Goal: Information Seeking & Learning: Learn about a topic

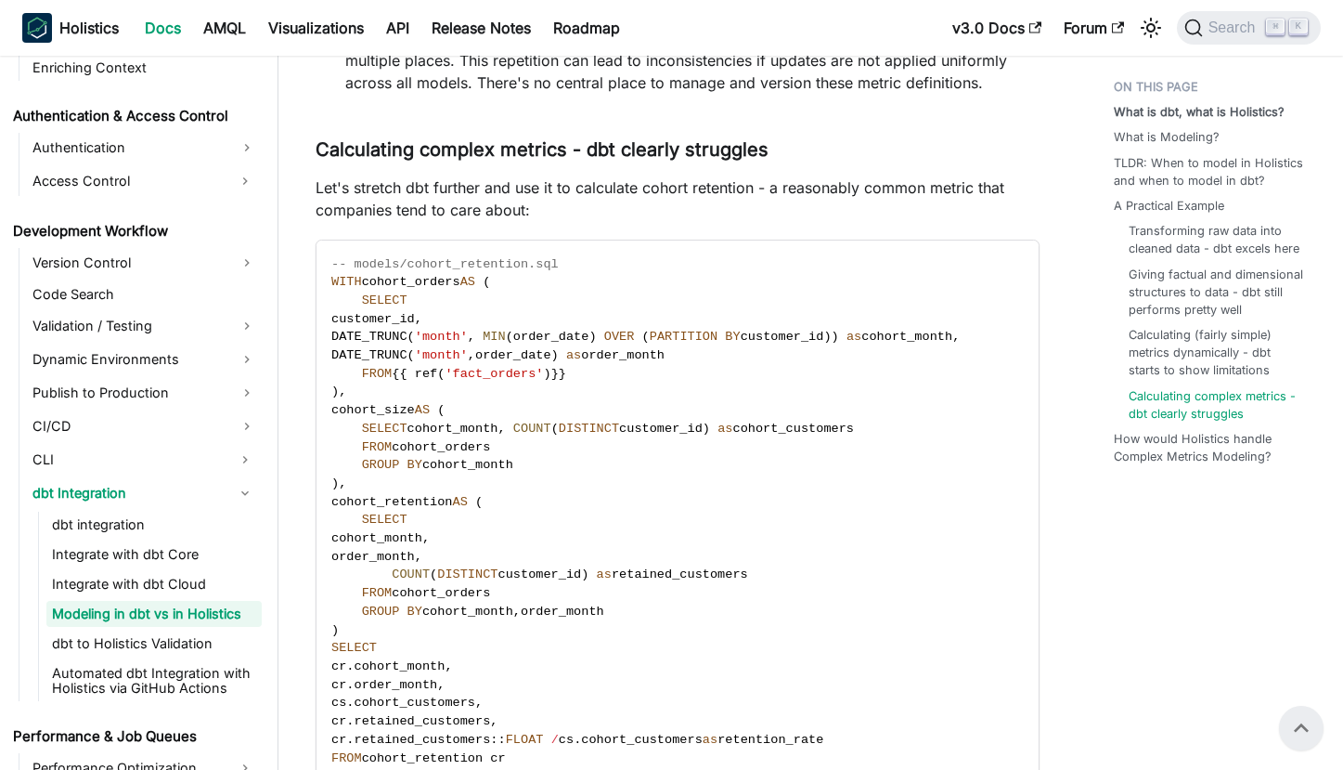
scroll to position [4463, 0]
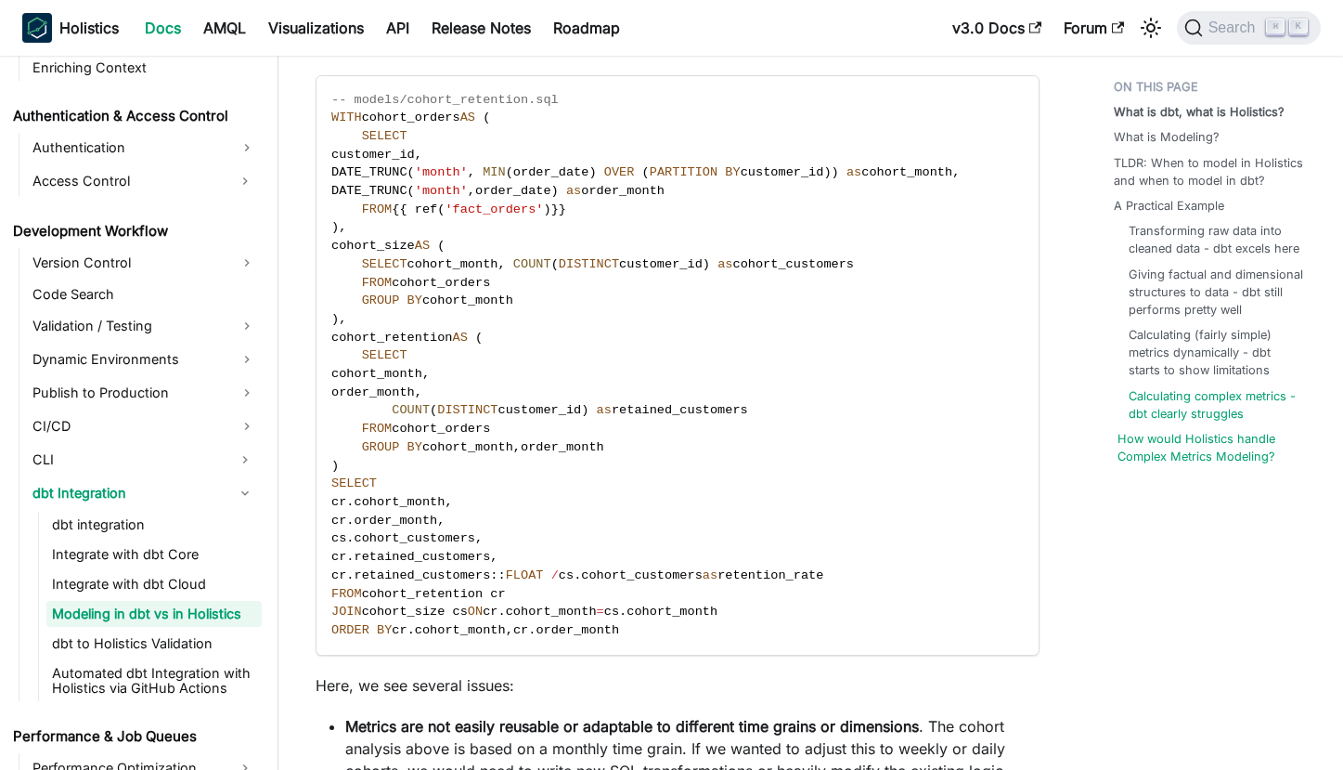
click at [1199, 440] on link "How would Holistics handle Complex Metrics Modeling?" at bounding box center [1218, 447] width 200 height 35
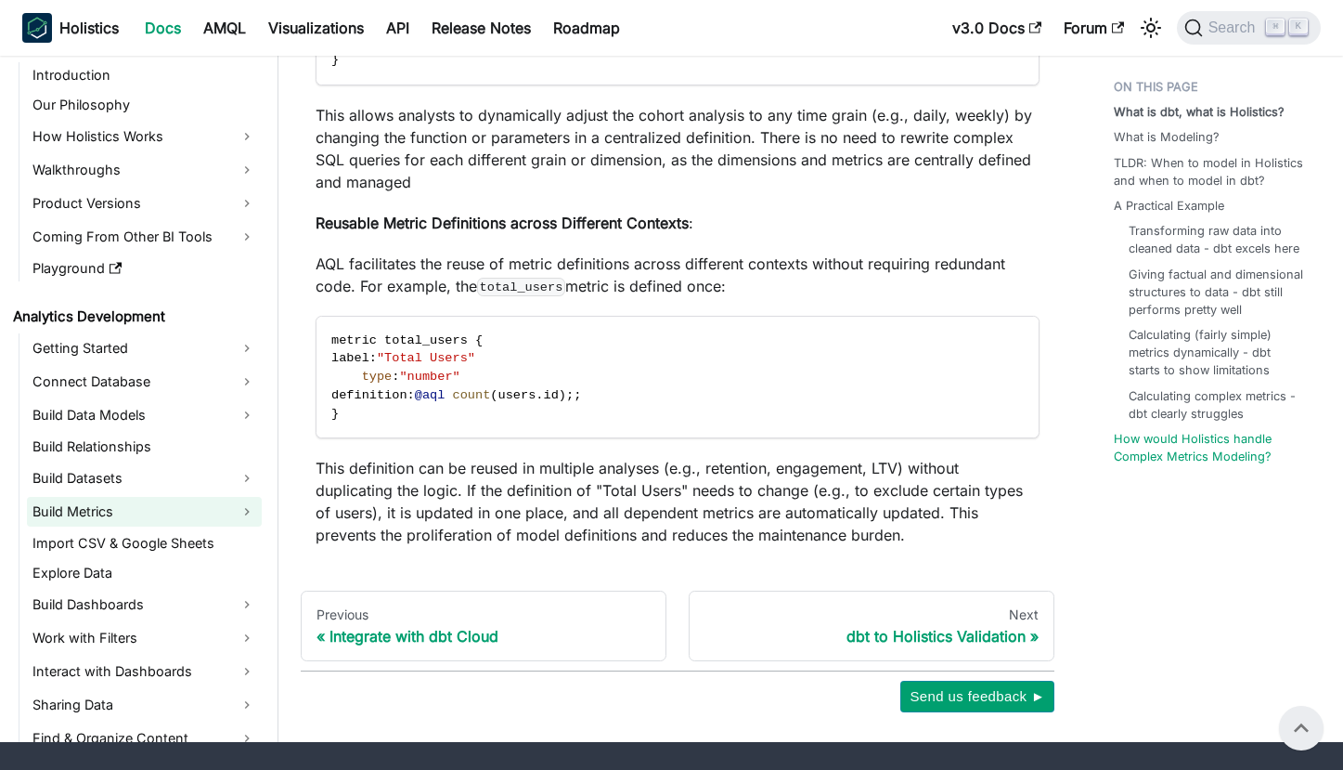
scroll to position [22, 0]
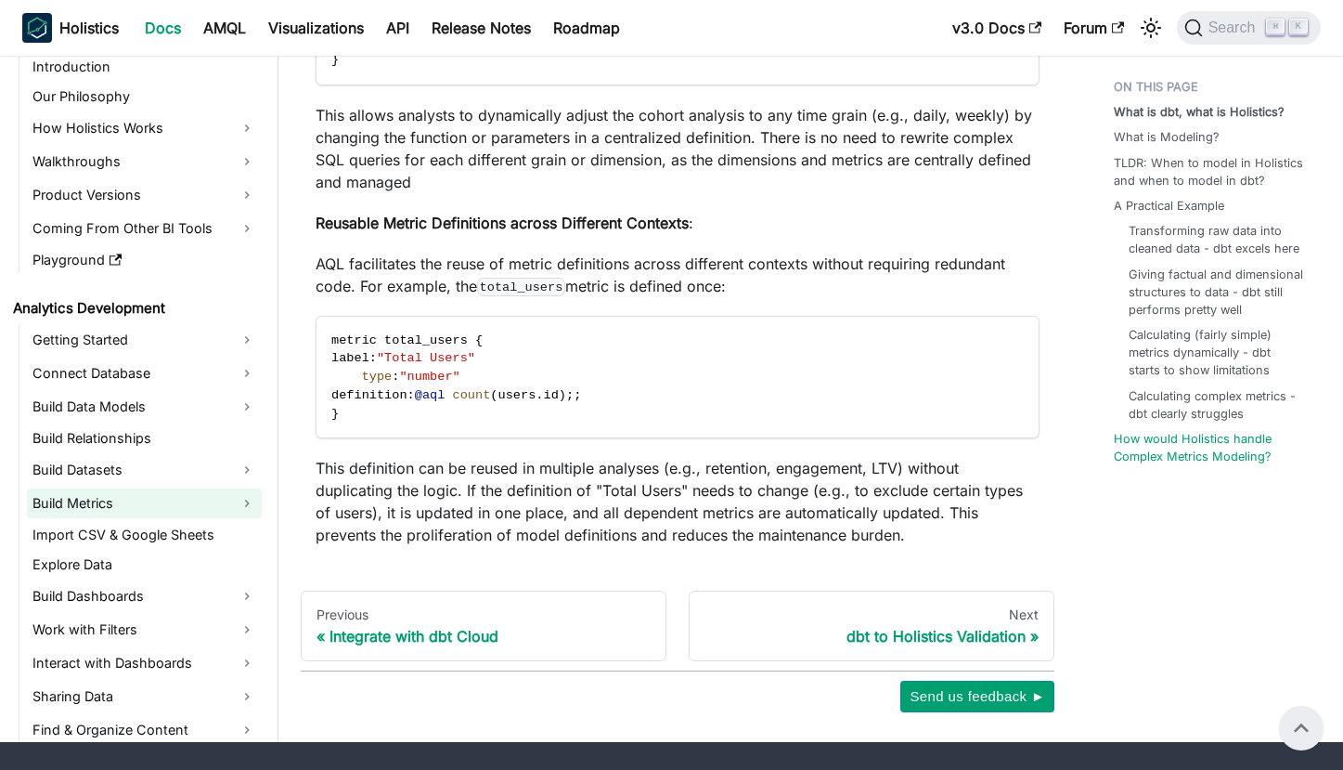
click at [190, 496] on link "Build Metrics" at bounding box center [144, 503] width 235 height 30
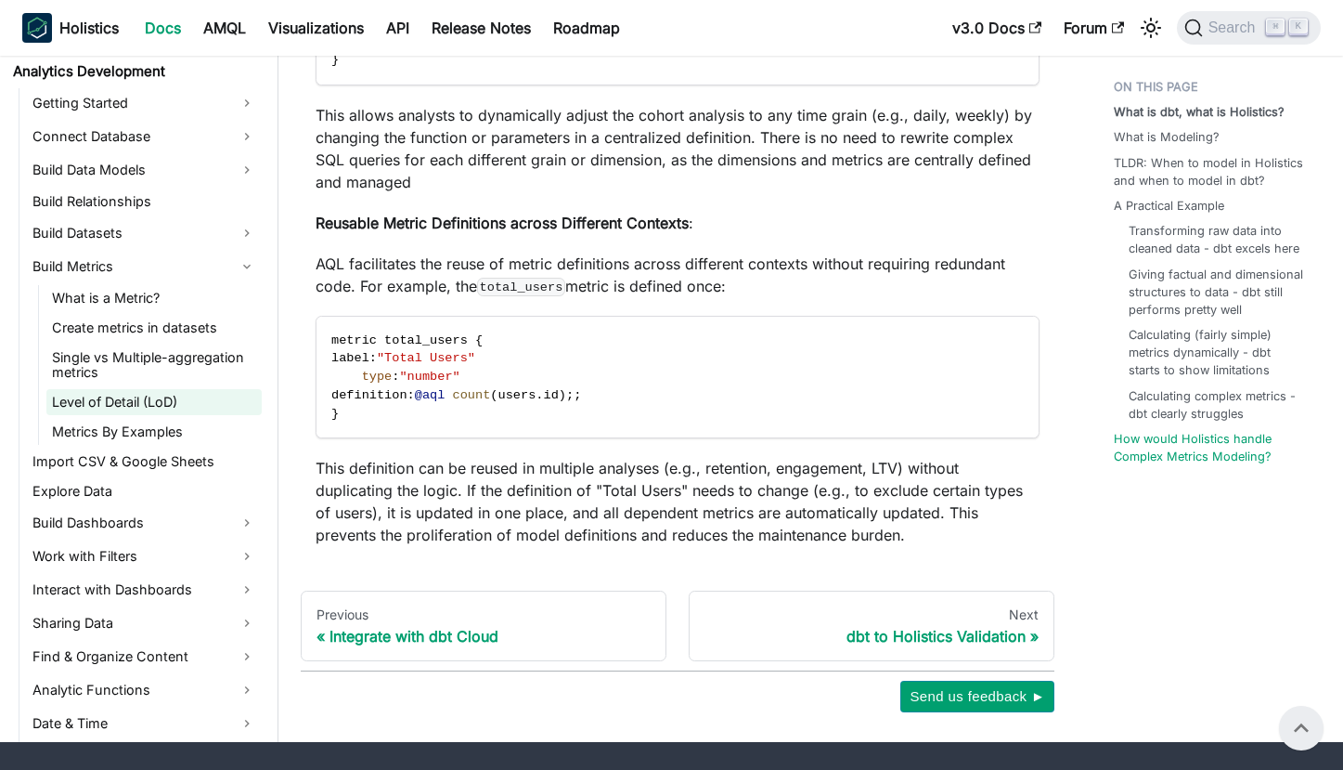
scroll to position [318, 0]
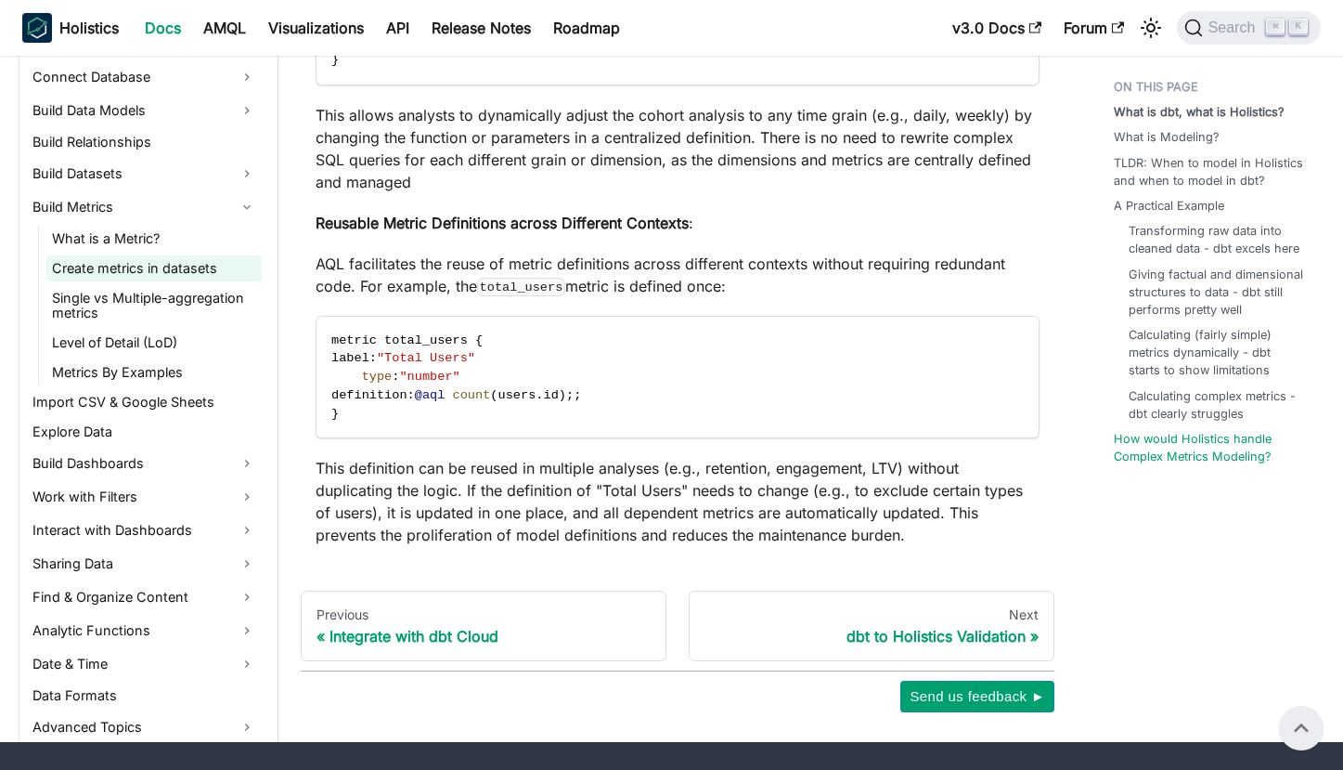
click at [145, 255] on link "Create metrics in datasets" at bounding box center [153, 268] width 215 height 26
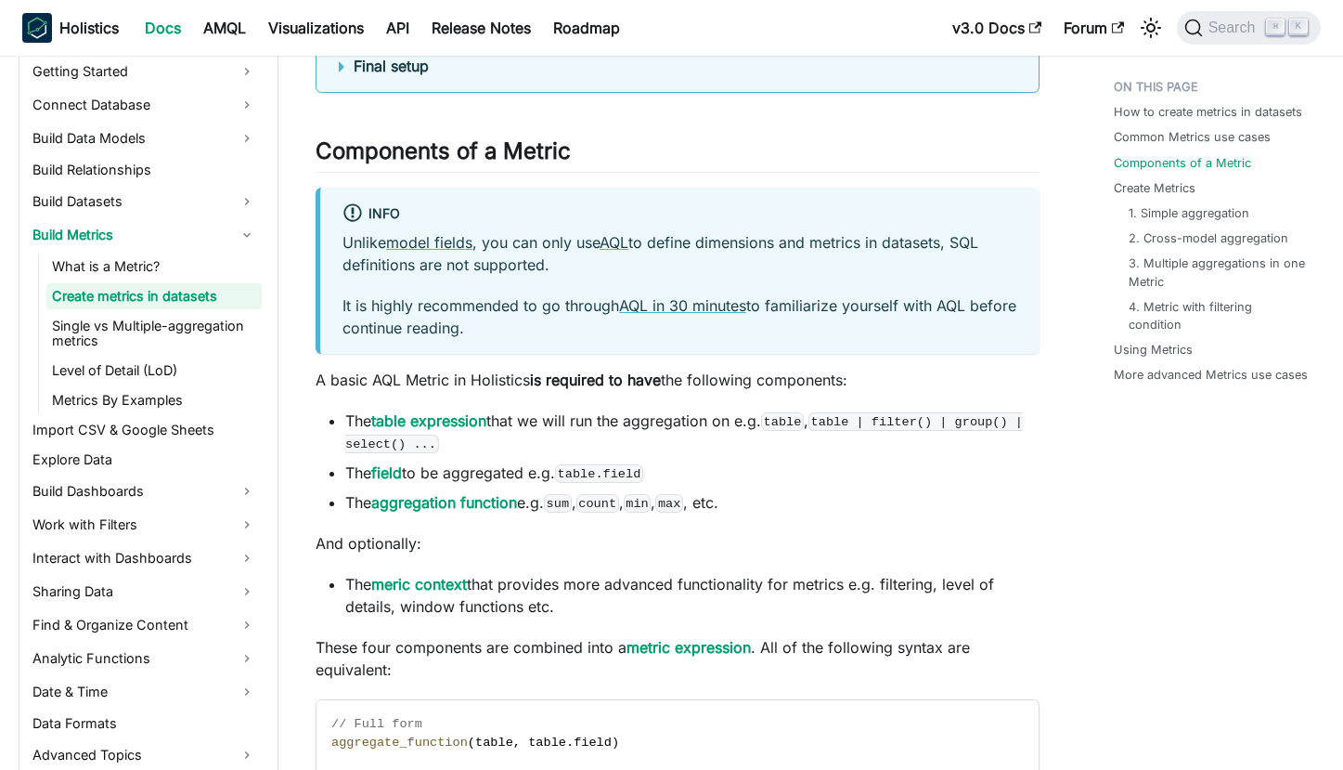
scroll to position [1109, 0]
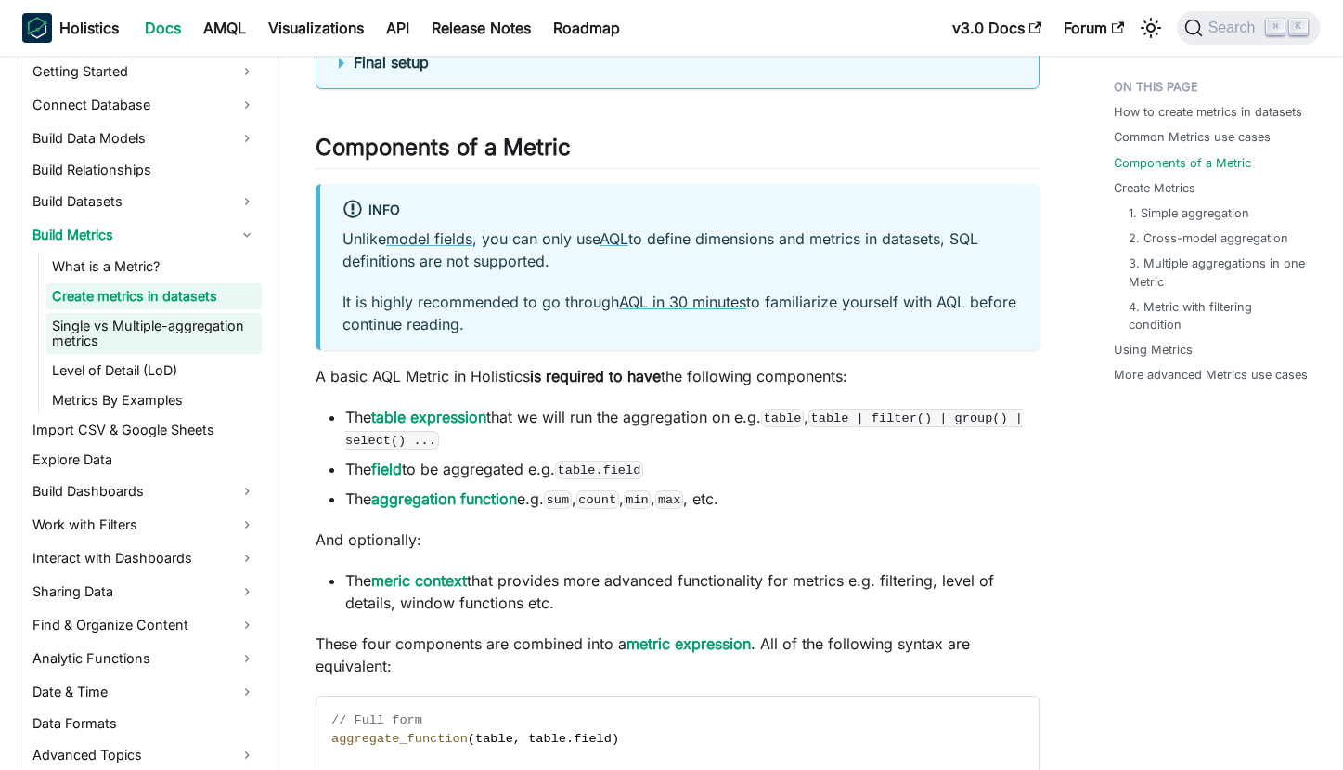
click at [173, 324] on link "Single vs Multiple-aggregation metrics" at bounding box center [153, 333] width 215 height 41
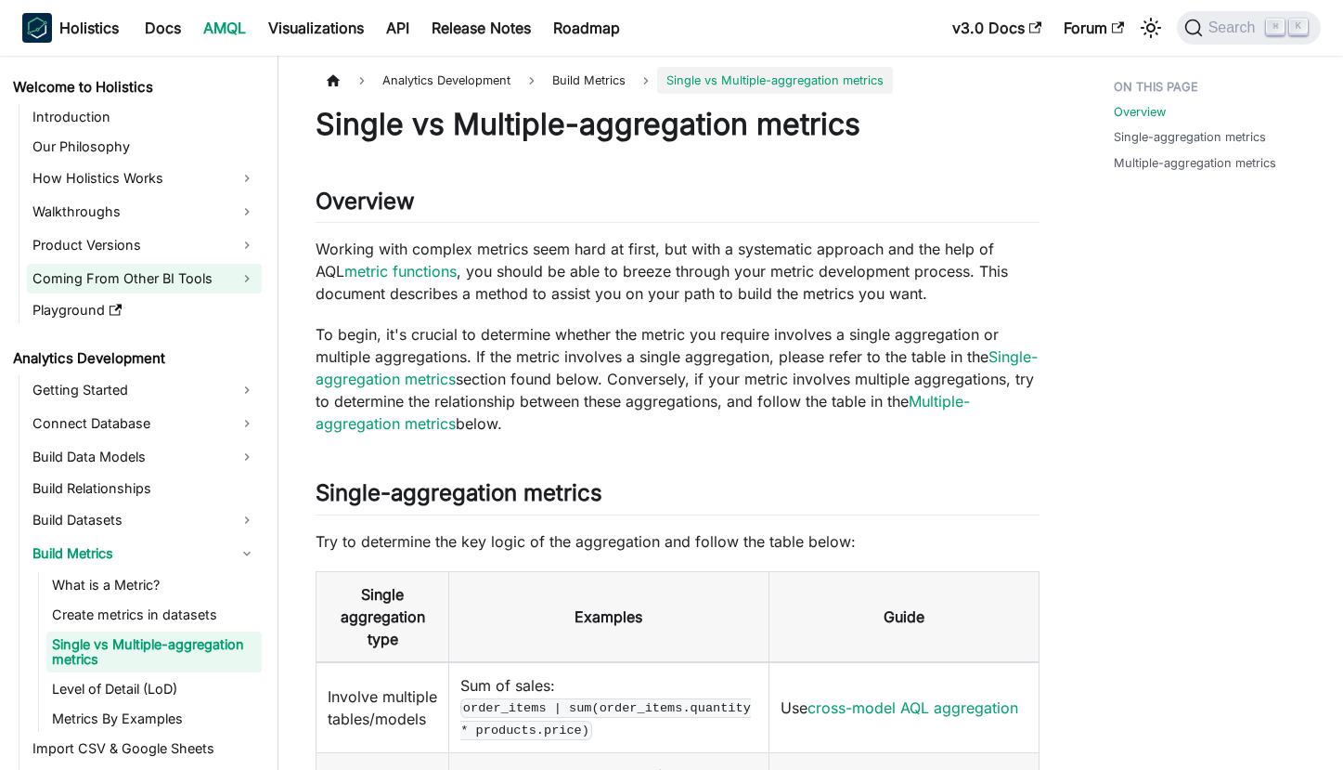
click at [224, 277] on link "Coming From Other BI Tools" at bounding box center [144, 279] width 235 height 30
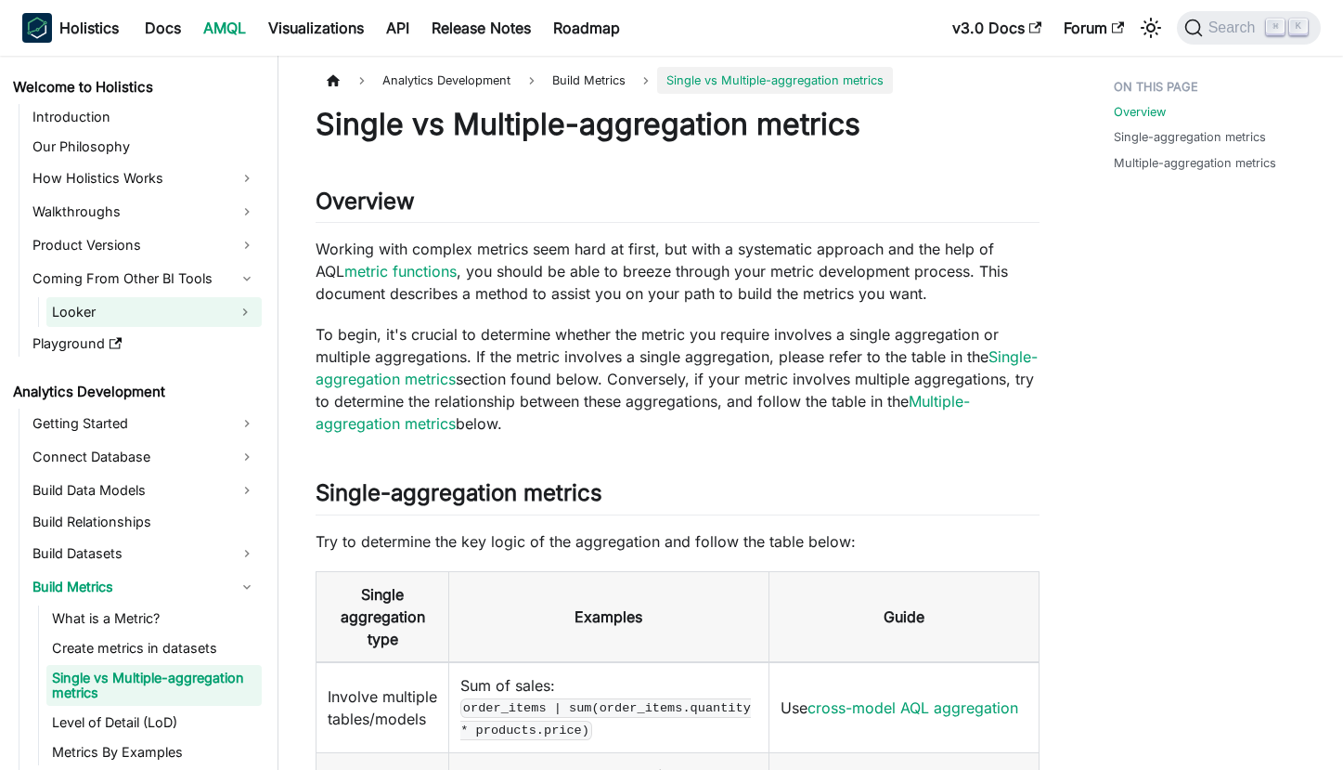
click at [210, 307] on link "Looker" at bounding box center [137, 312] width 182 height 30
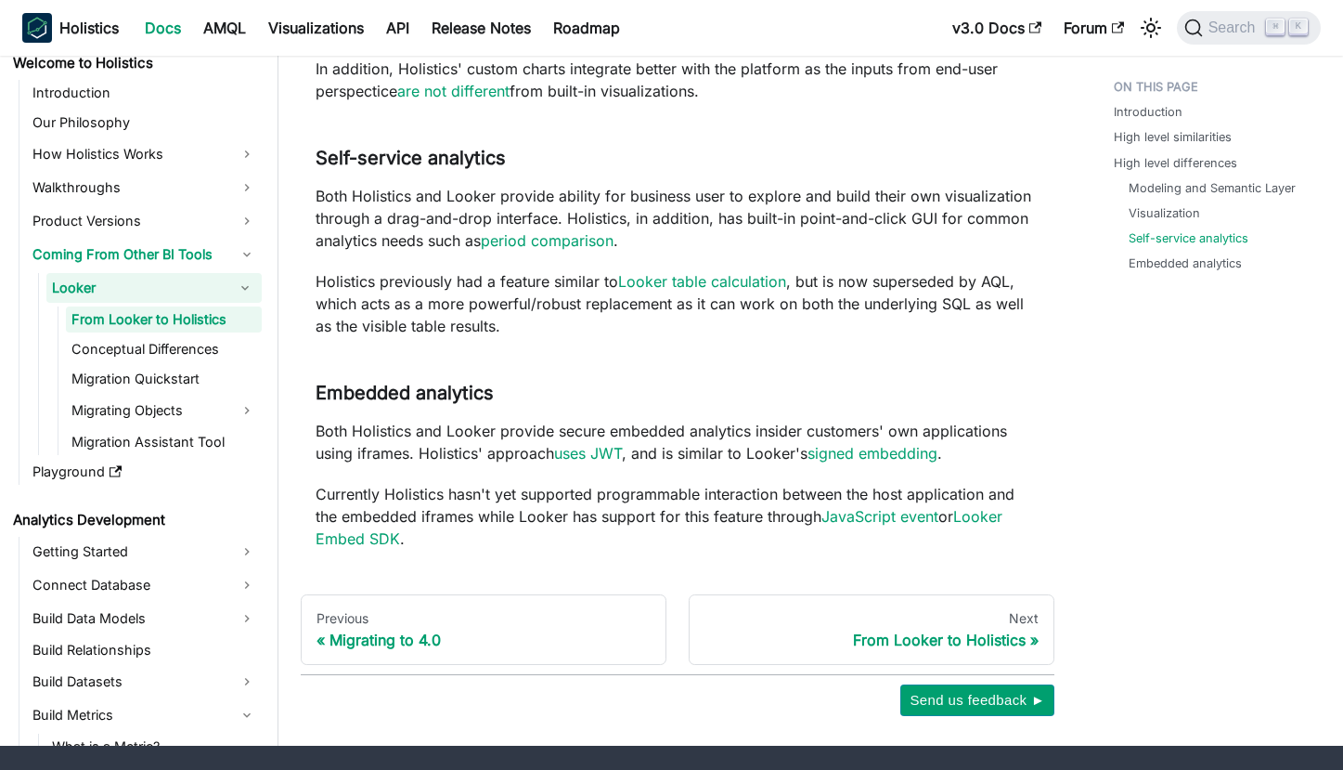
scroll to position [2162, 0]
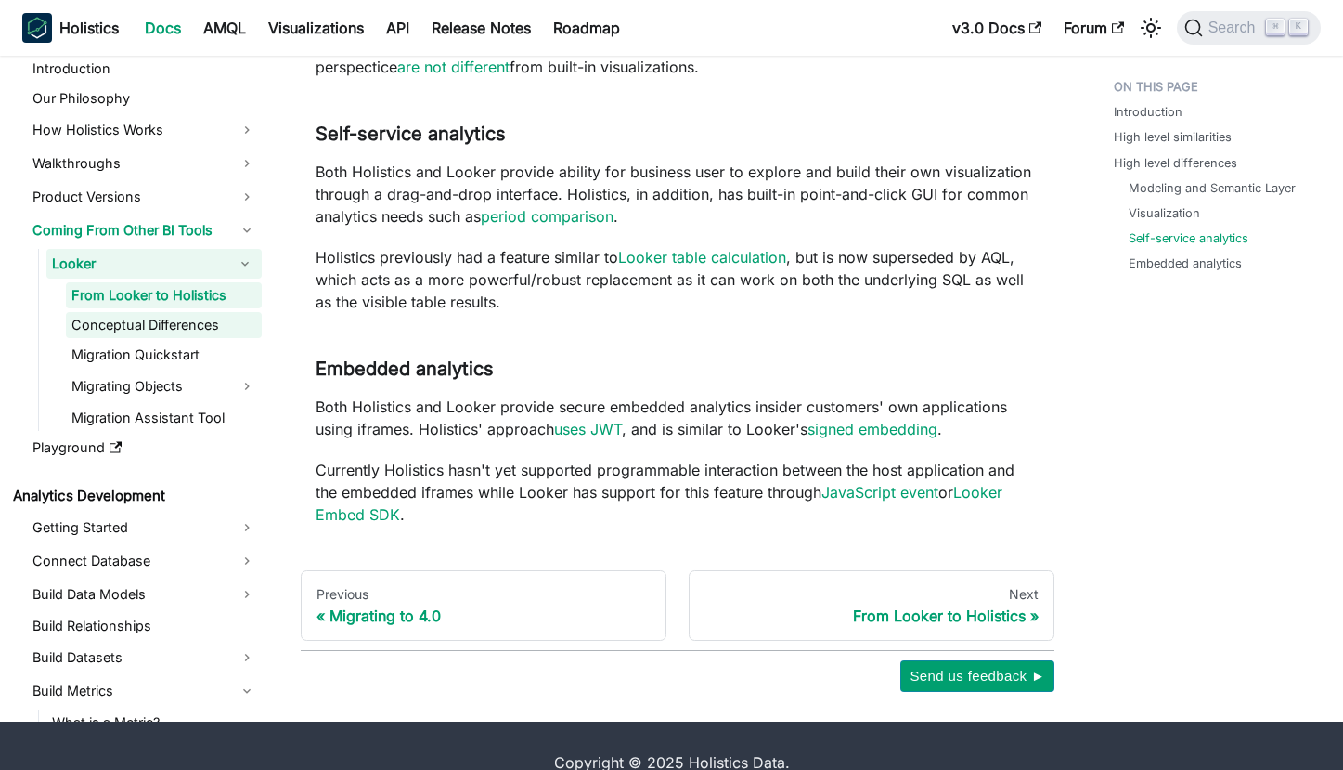
click at [165, 330] on link "Conceptual Differences" at bounding box center [164, 325] width 196 height 26
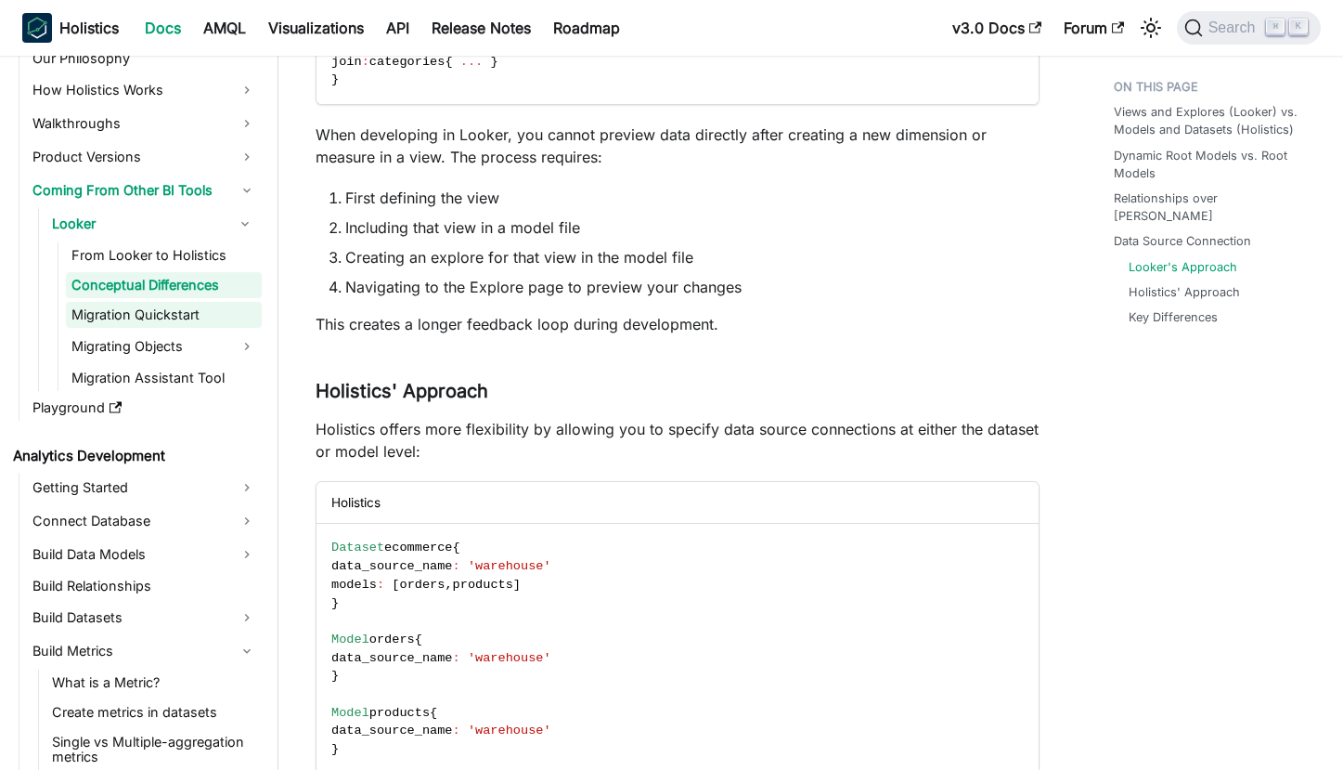
scroll to position [154, 0]
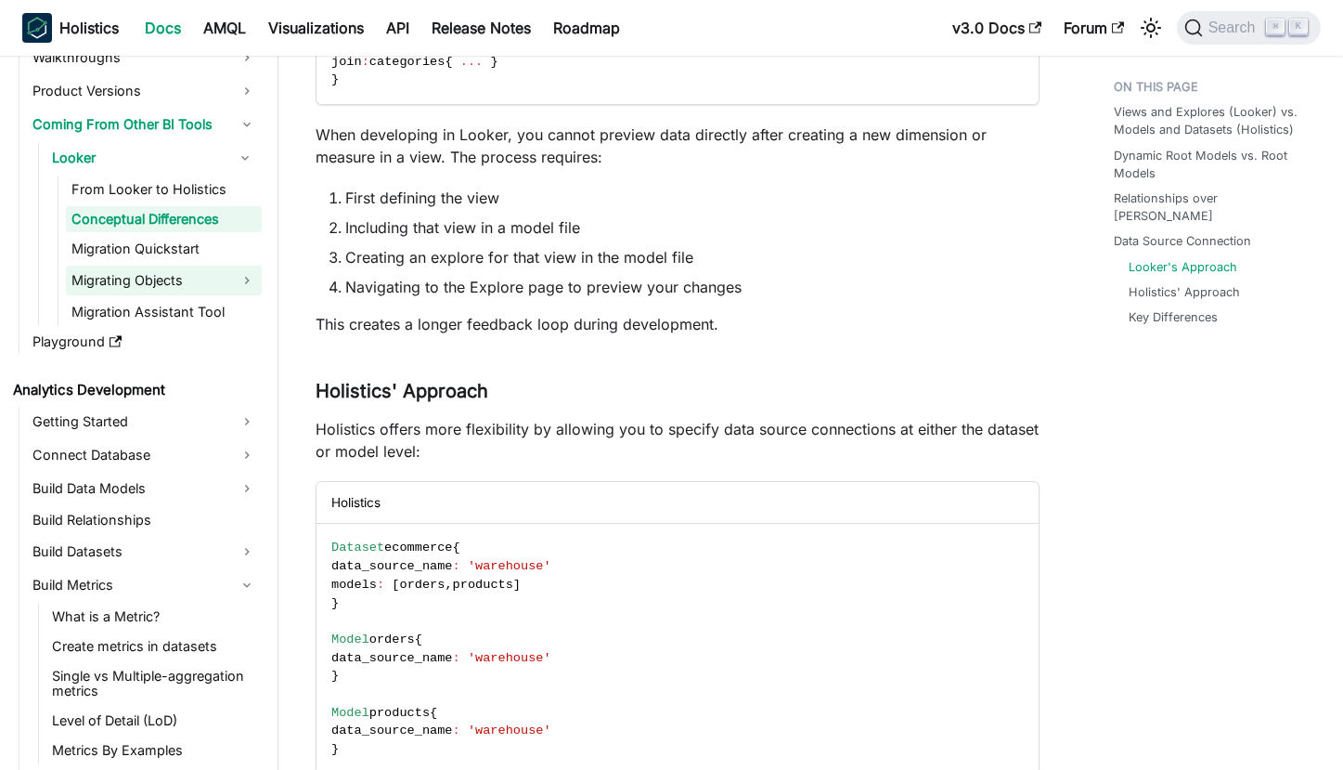
click at [170, 285] on link "Migrating Objects" at bounding box center [164, 280] width 196 height 30
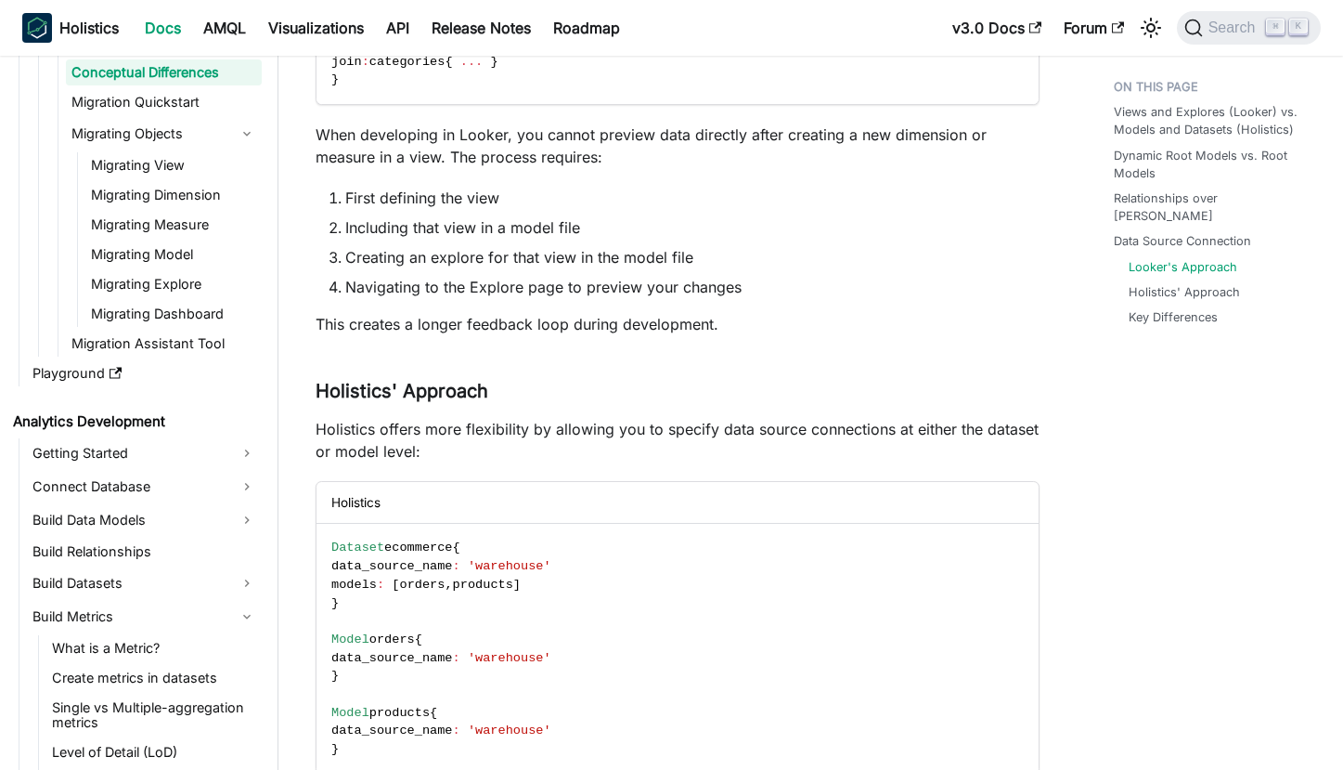
scroll to position [362, 0]
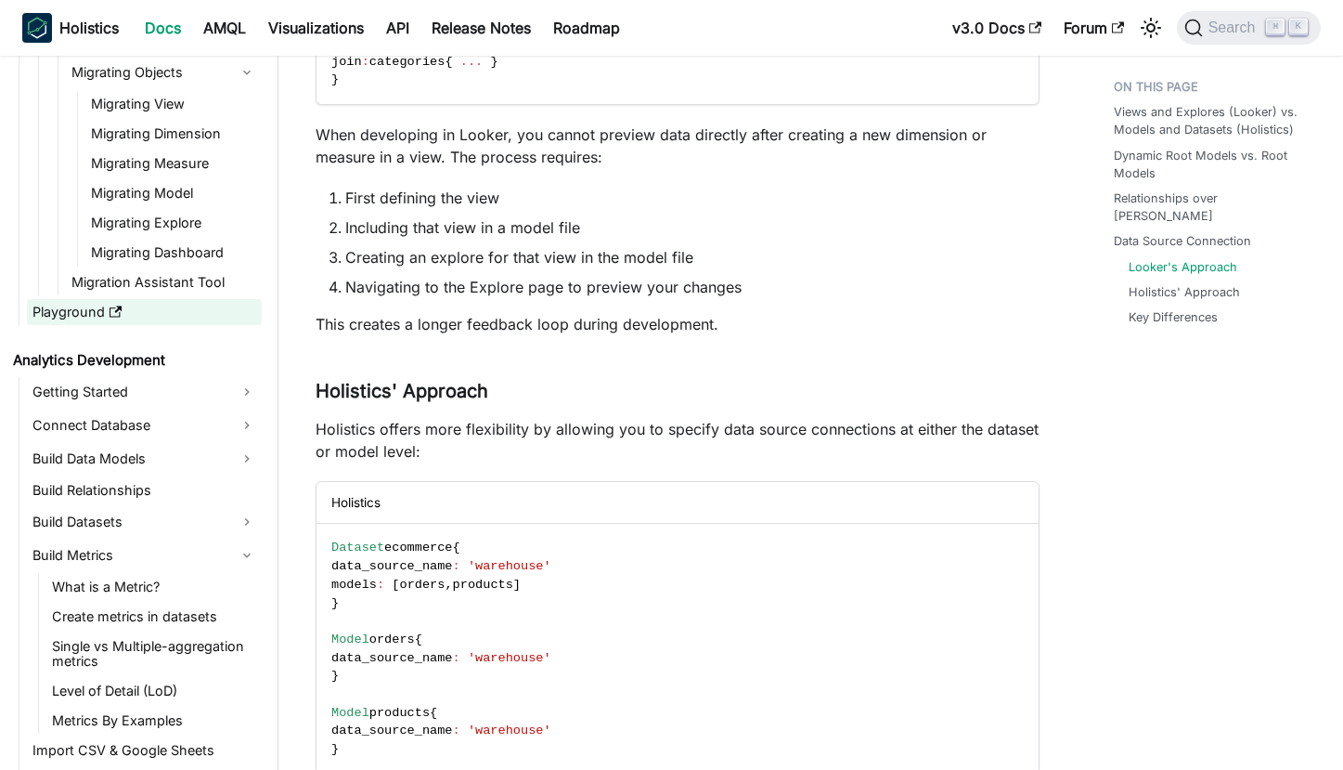
click at [110, 313] on use "Docs sidebar" at bounding box center [116, 311] width 13 height 11
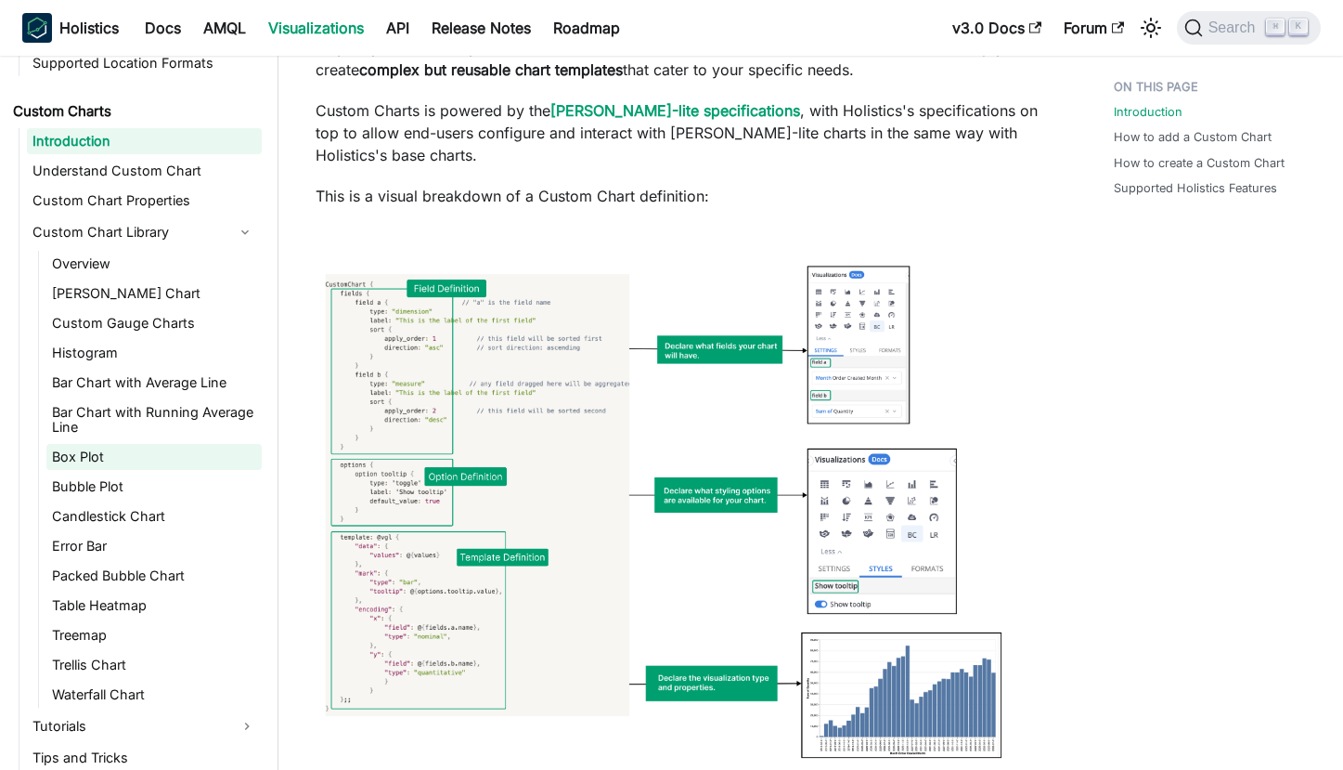
scroll to position [1009, 0]
click at [124, 651] on link "Trellis Chart" at bounding box center [153, 664] width 215 height 26
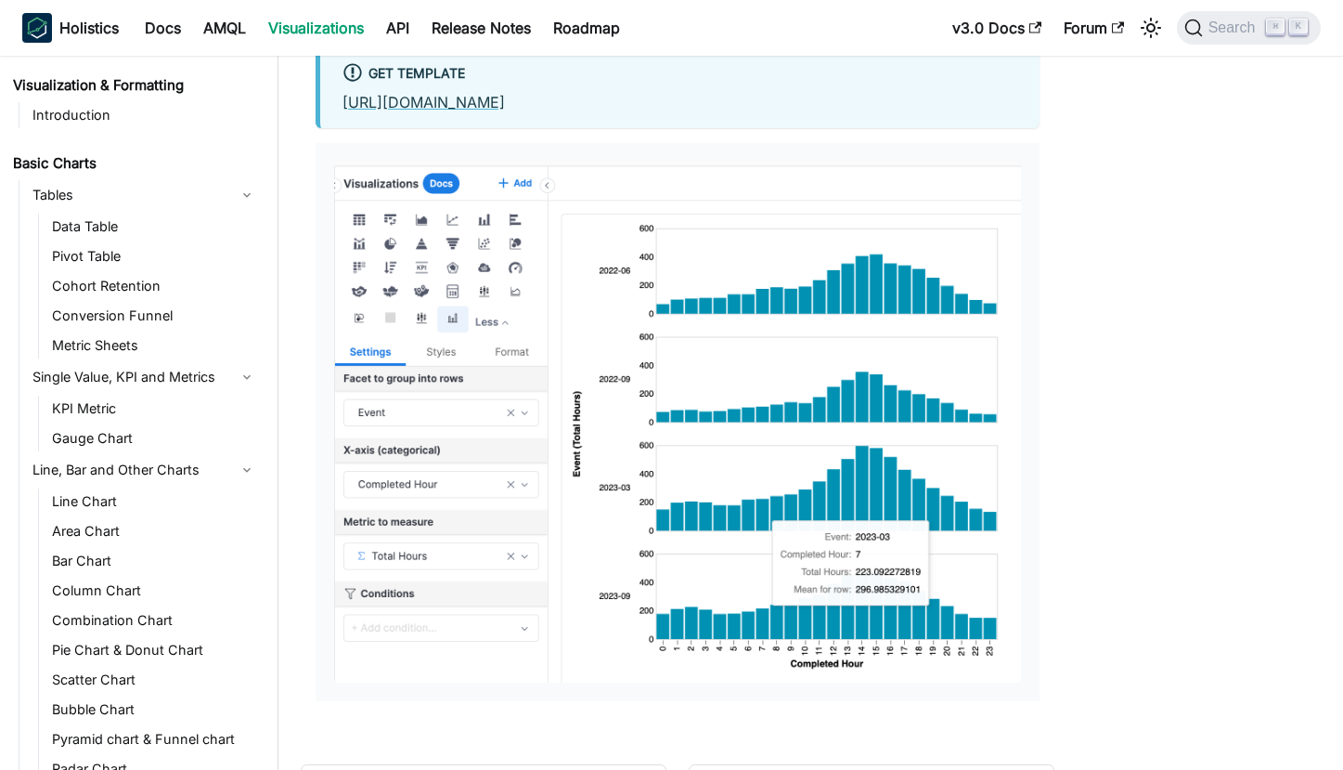
scroll to position [4, 0]
click at [140, 315] on link "Conversion Funnel" at bounding box center [153, 314] width 215 height 26
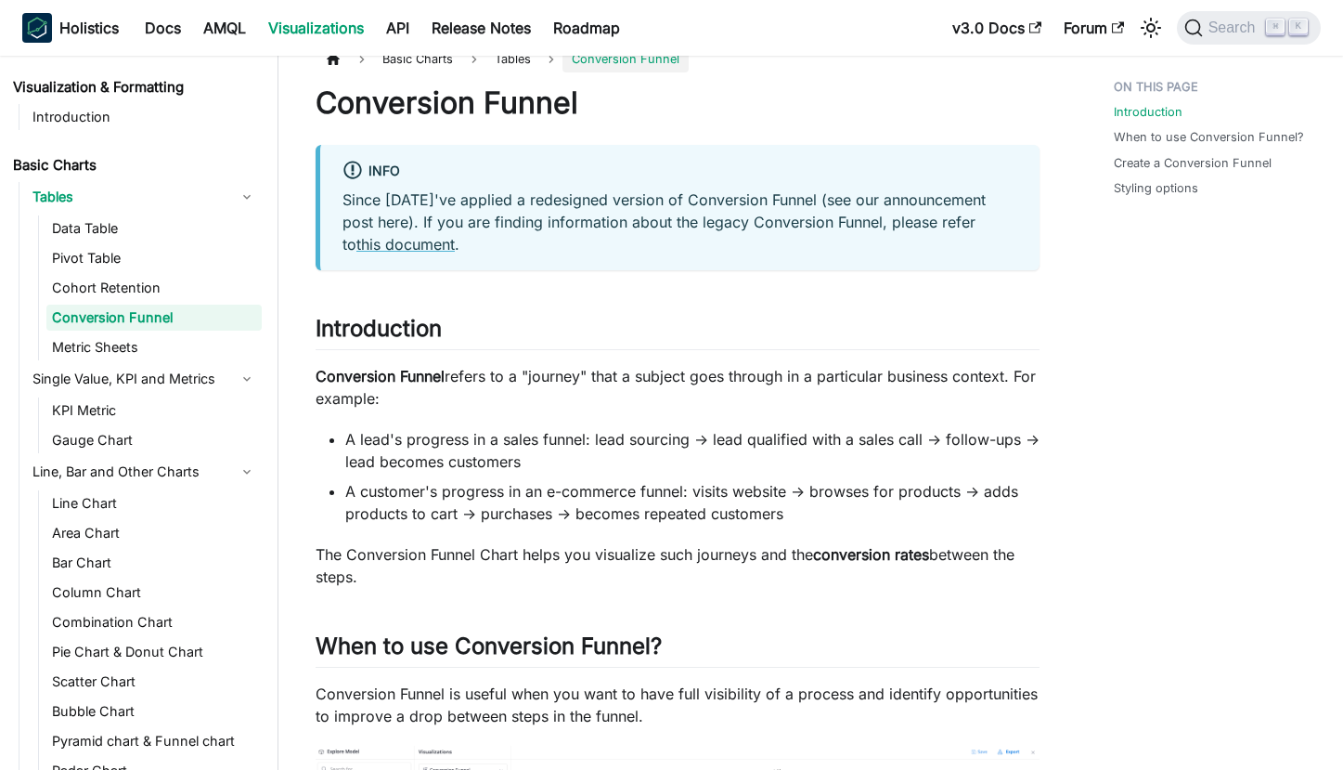
scroll to position [19, 0]
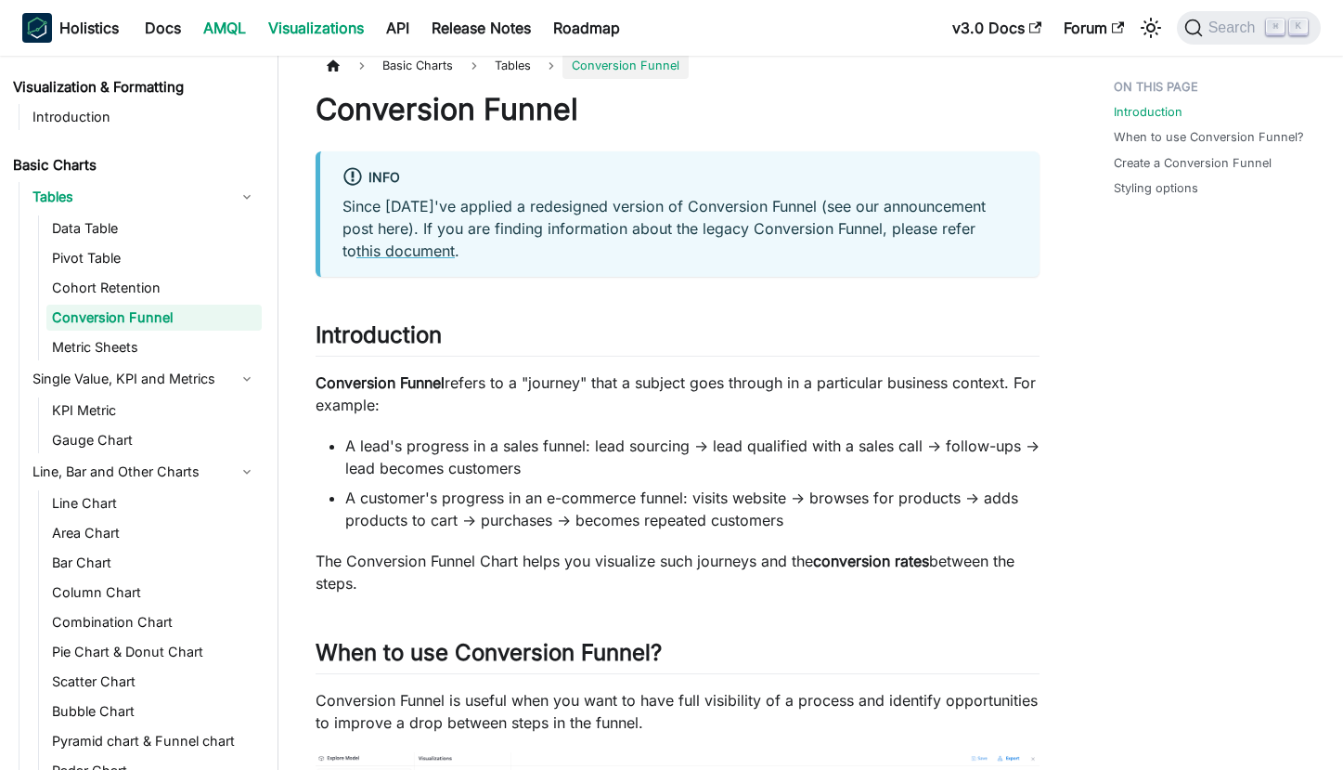
click at [225, 22] on link "AMQL" at bounding box center [224, 28] width 65 height 30
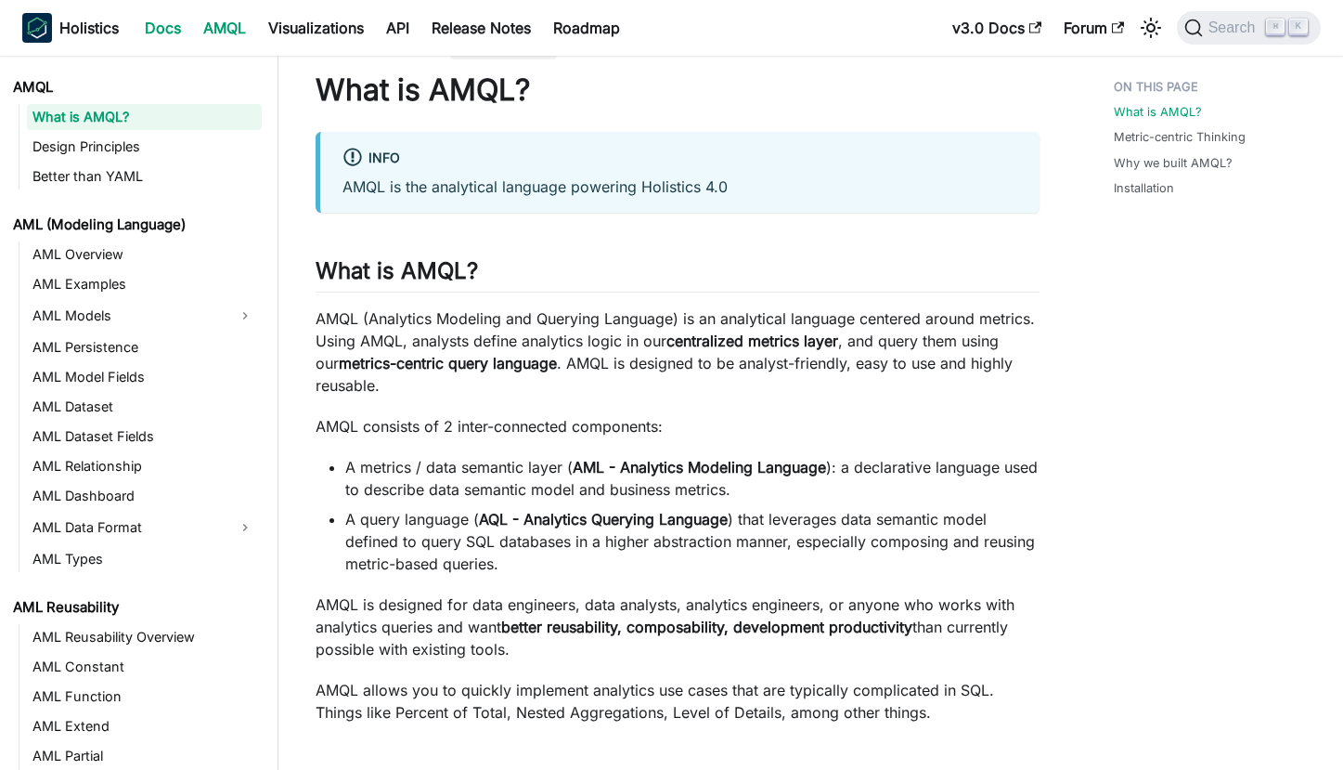
click at [165, 32] on link "Docs" at bounding box center [163, 28] width 58 height 30
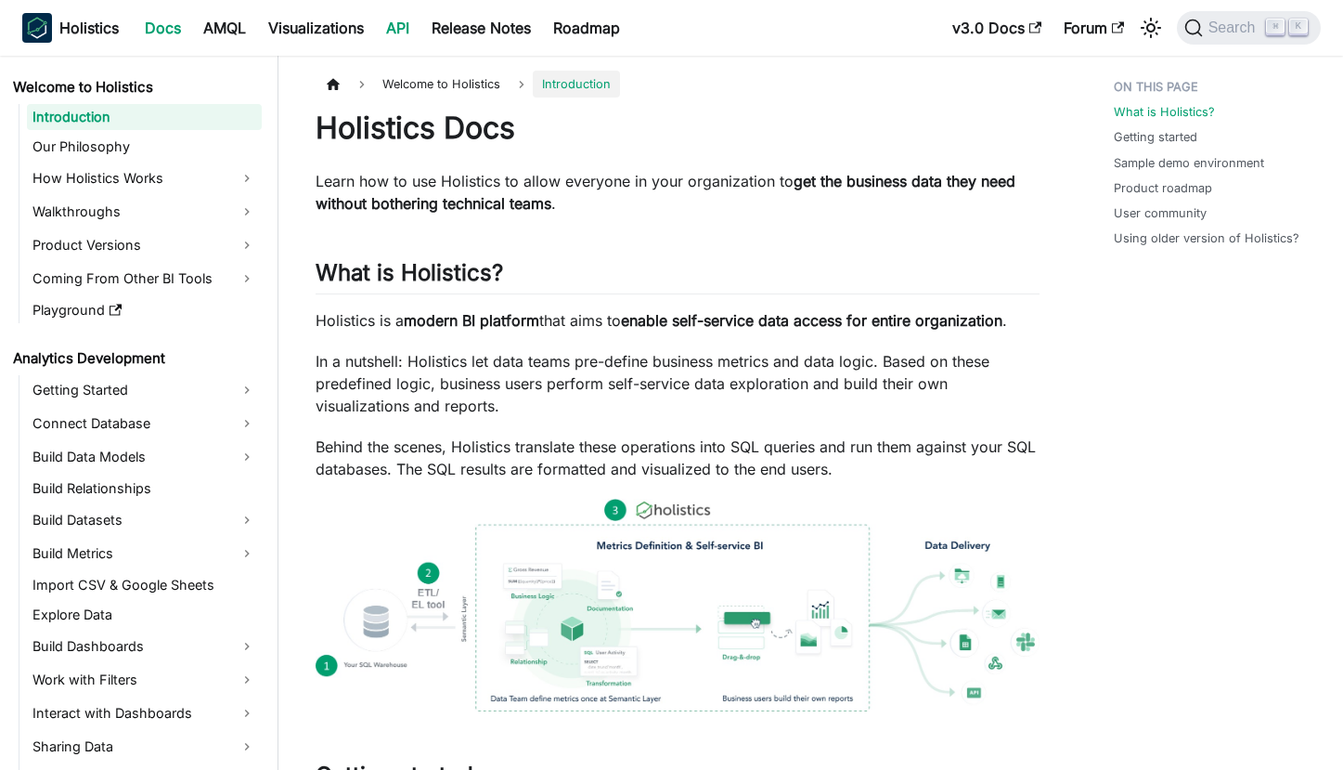
click at [411, 16] on link "API" at bounding box center [397, 28] width 45 height 30
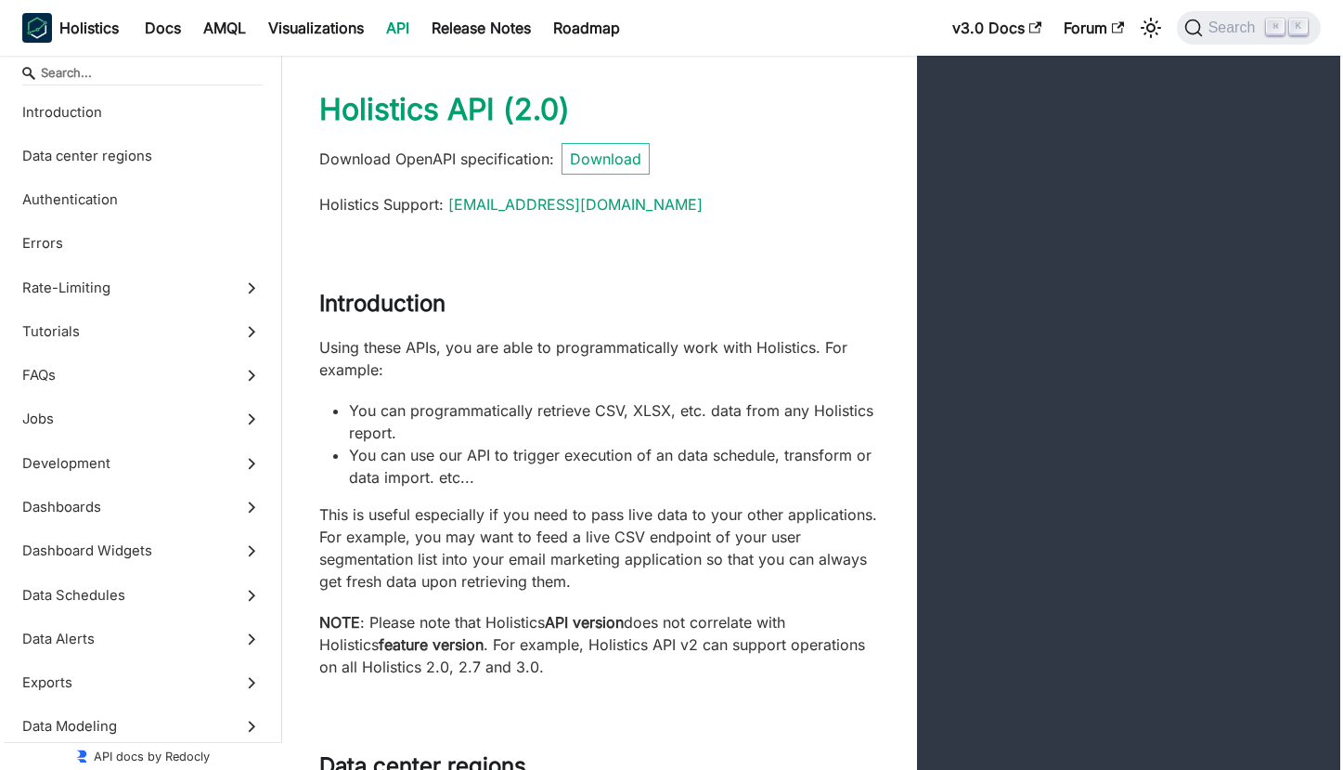
scroll to position [4, 0]
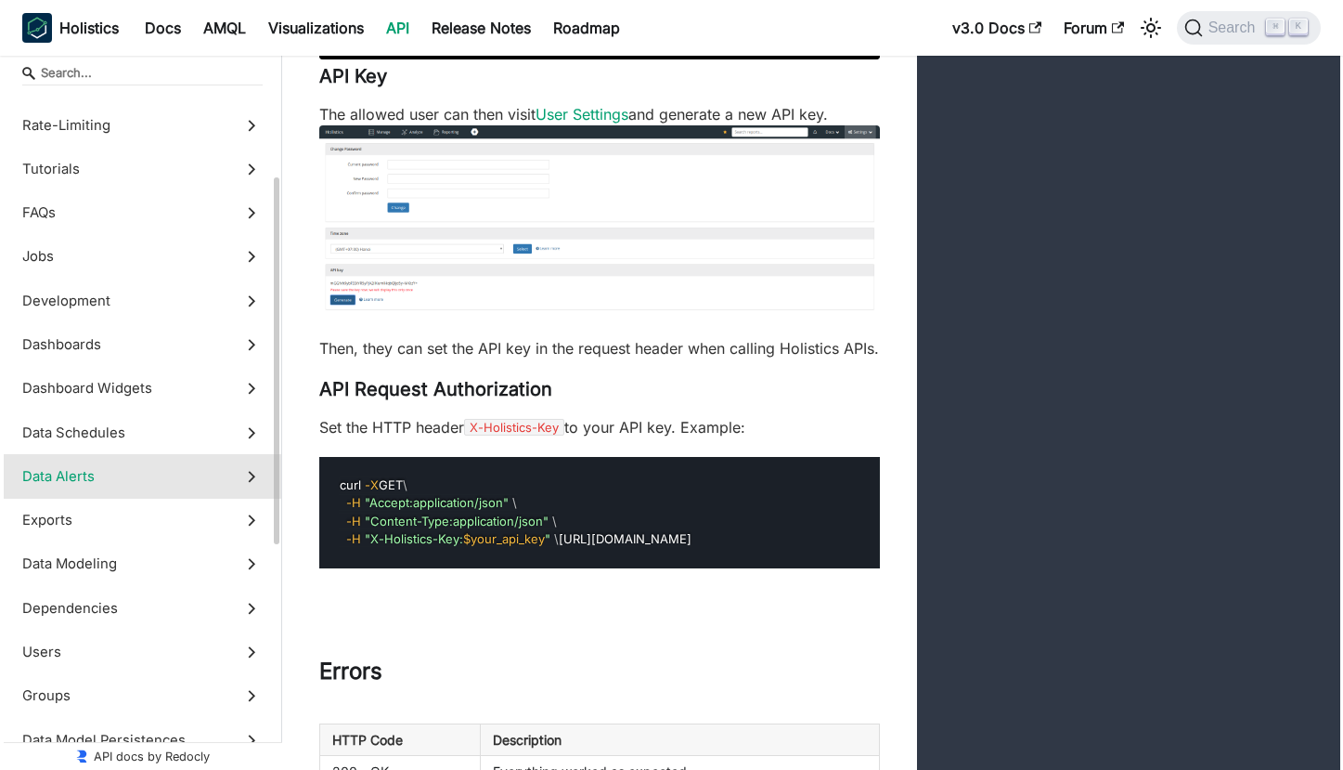
scroll to position [252, 0]
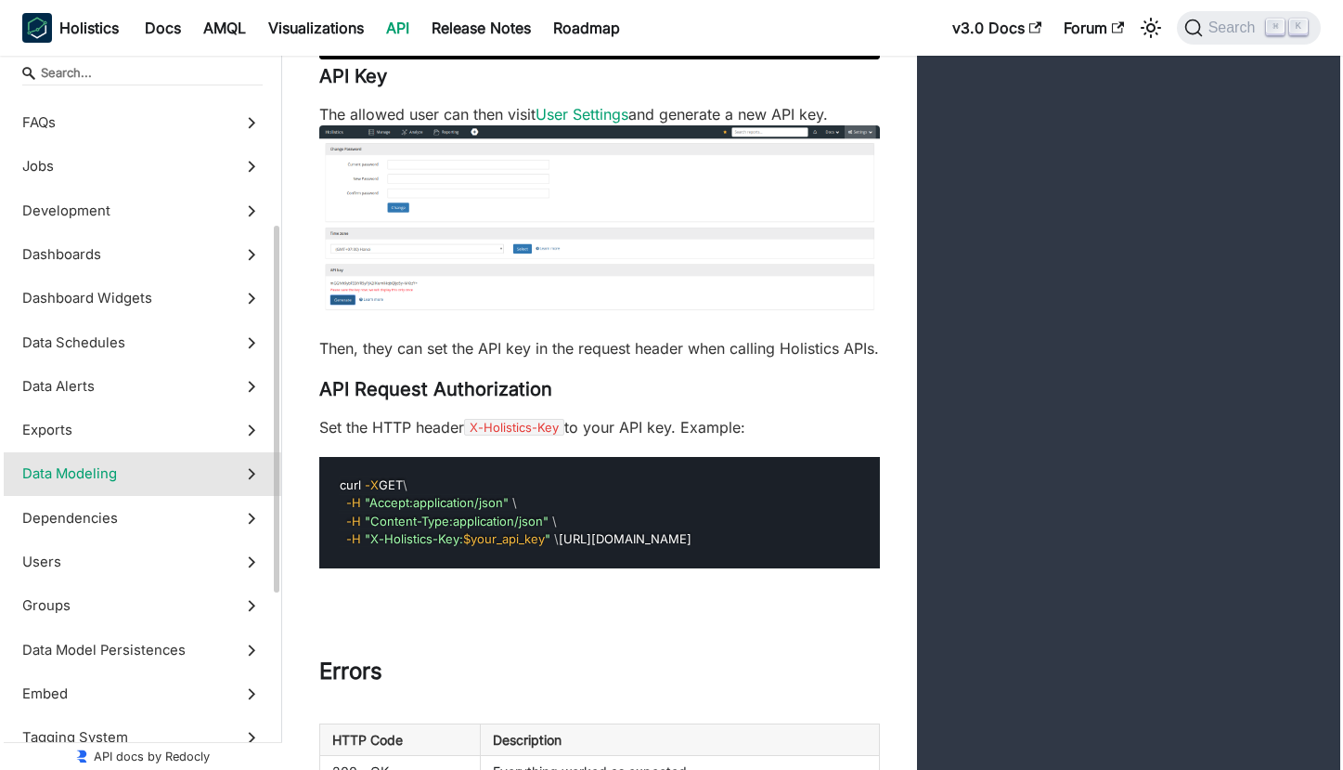
click at [246, 472] on icon at bounding box center [251, 473] width 20 height 20
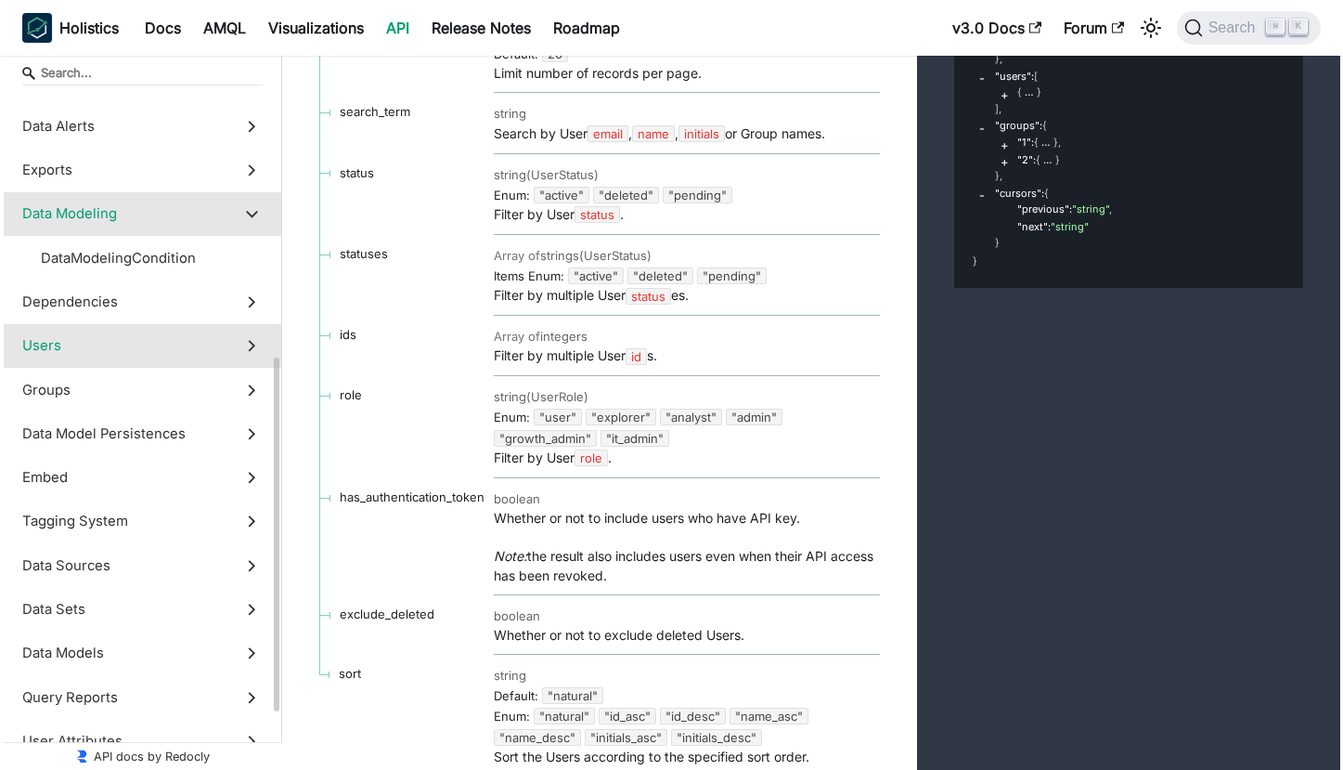
scroll to position [623, 0]
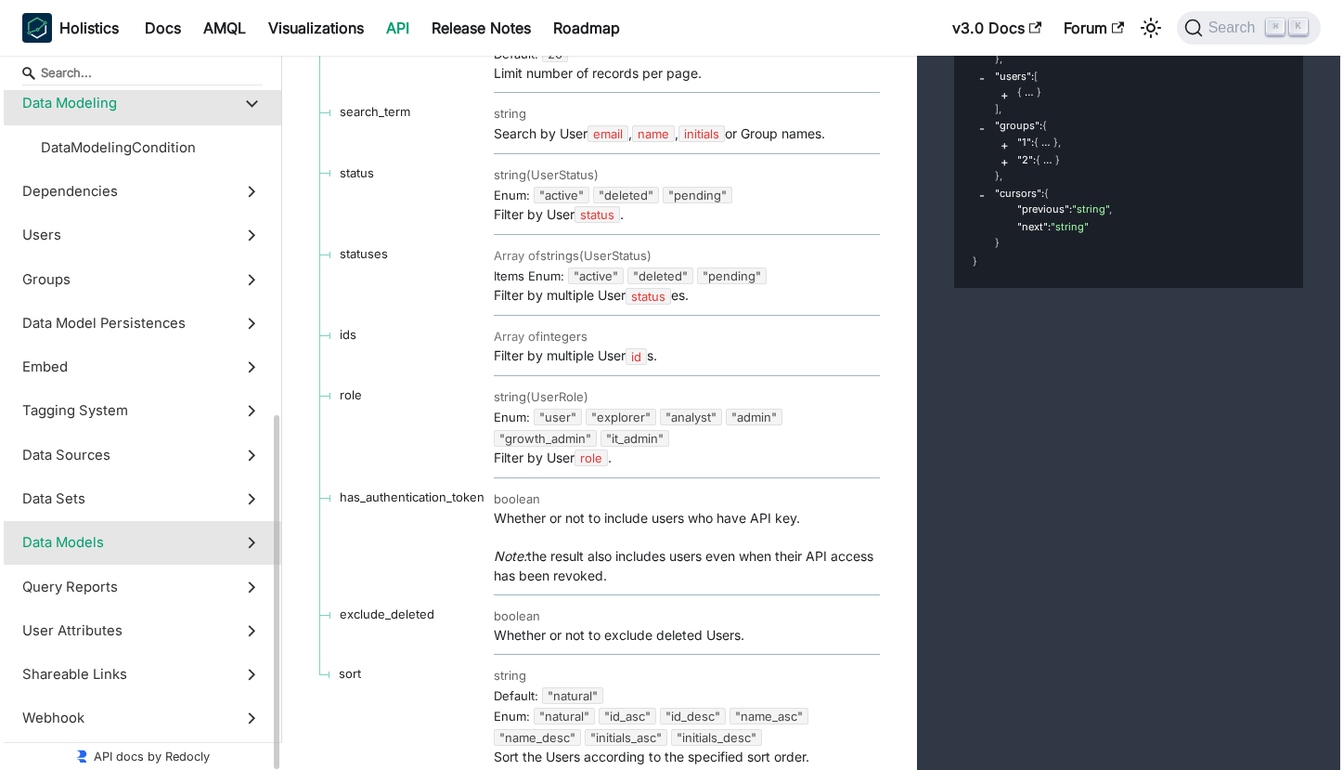
click at [253, 540] on icon at bounding box center [251, 542] width 20 height 20
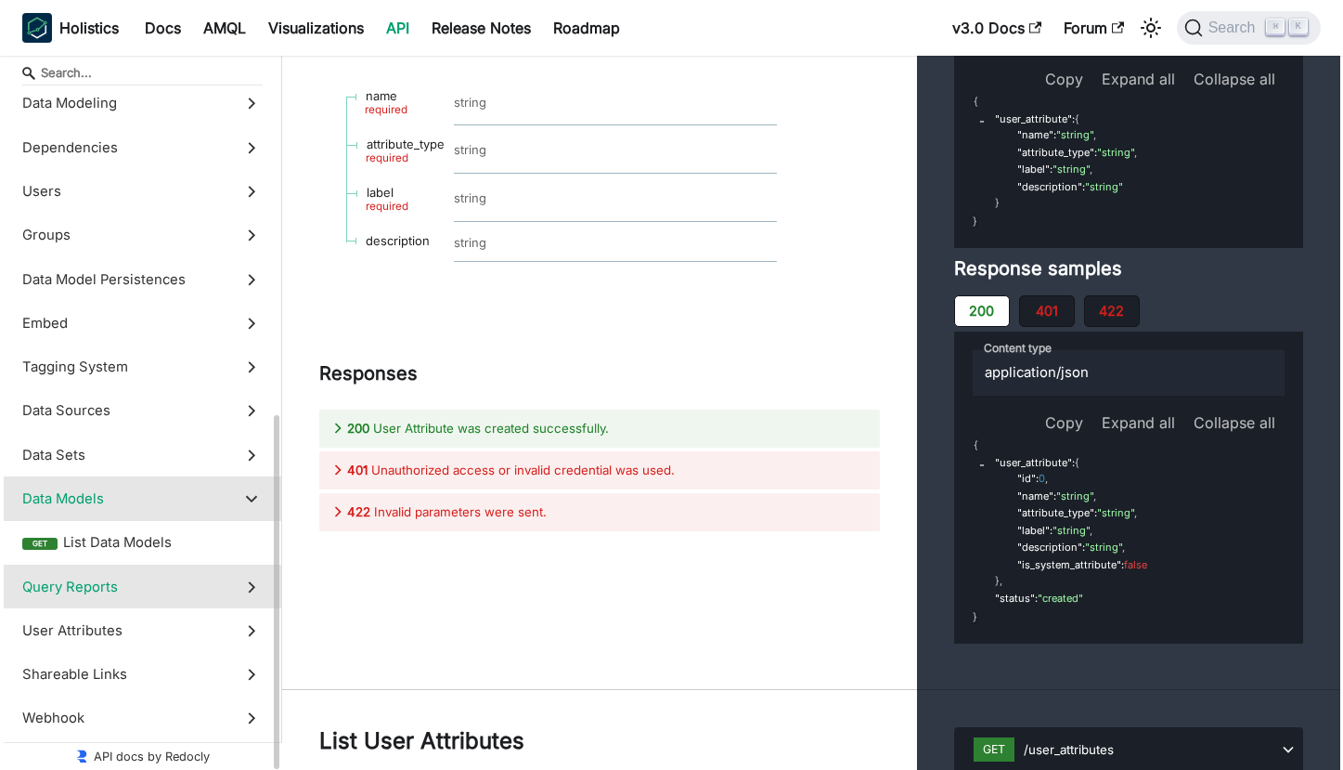
click at [260, 595] on icon at bounding box center [251, 586] width 20 height 20
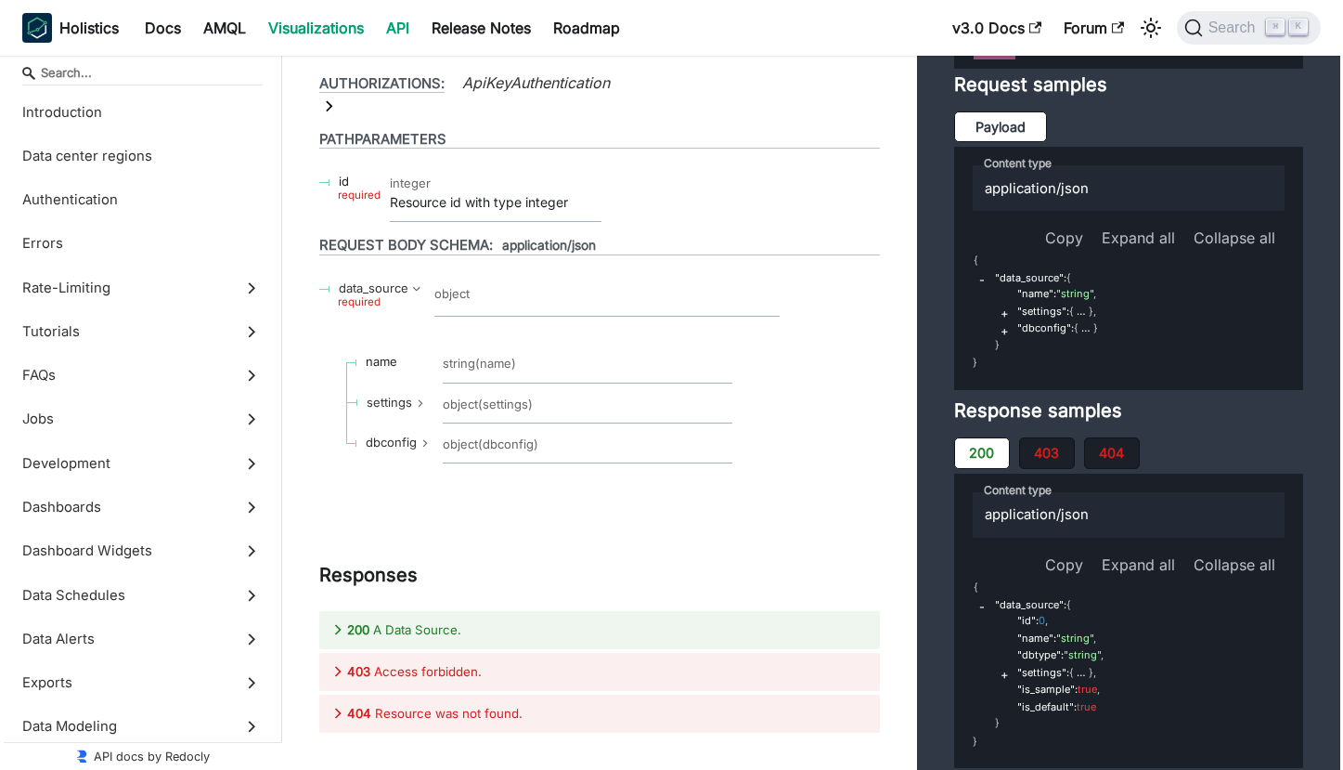
scroll to position [68276, 0]
click at [586, 21] on link "Roadmap" at bounding box center [586, 28] width 89 height 30
click at [168, 23] on link "Docs" at bounding box center [163, 28] width 58 height 30
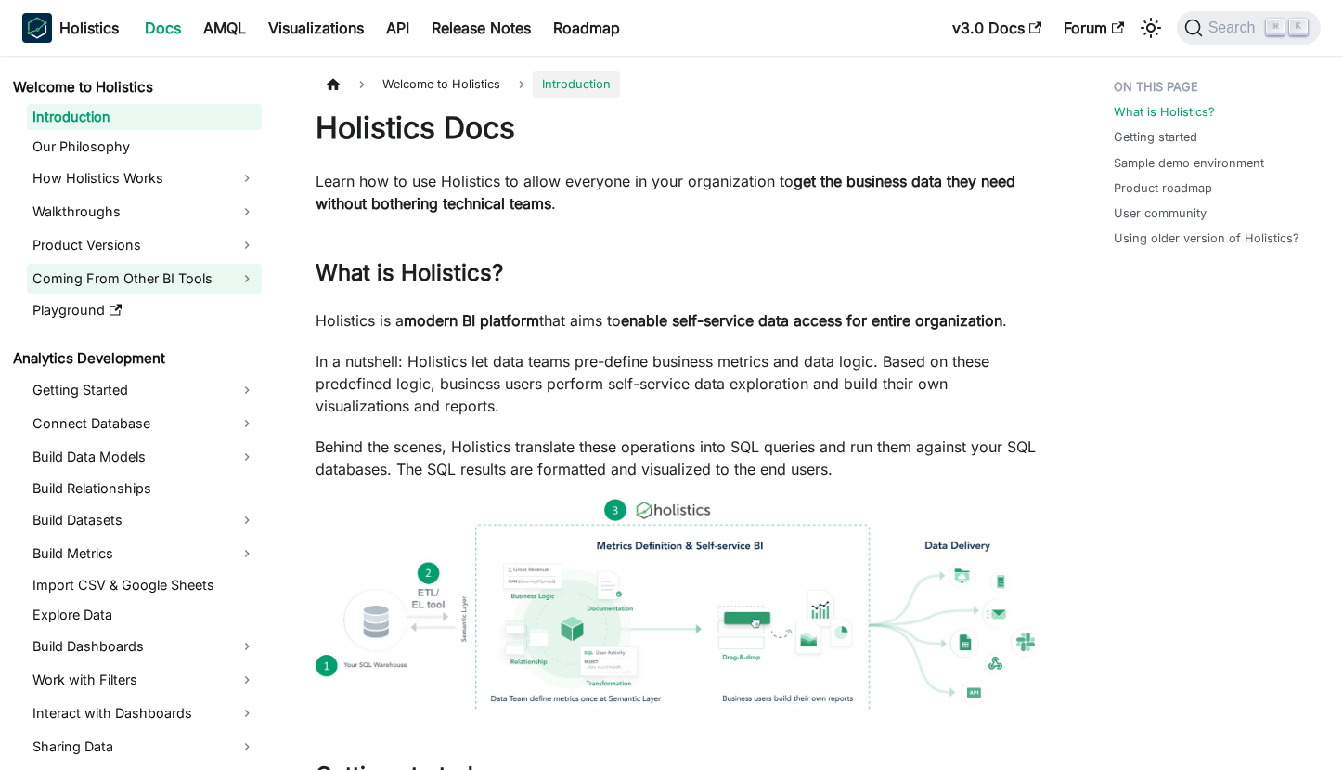
click at [238, 277] on link "Coming From Other BI Tools" at bounding box center [144, 279] width 235 height 30
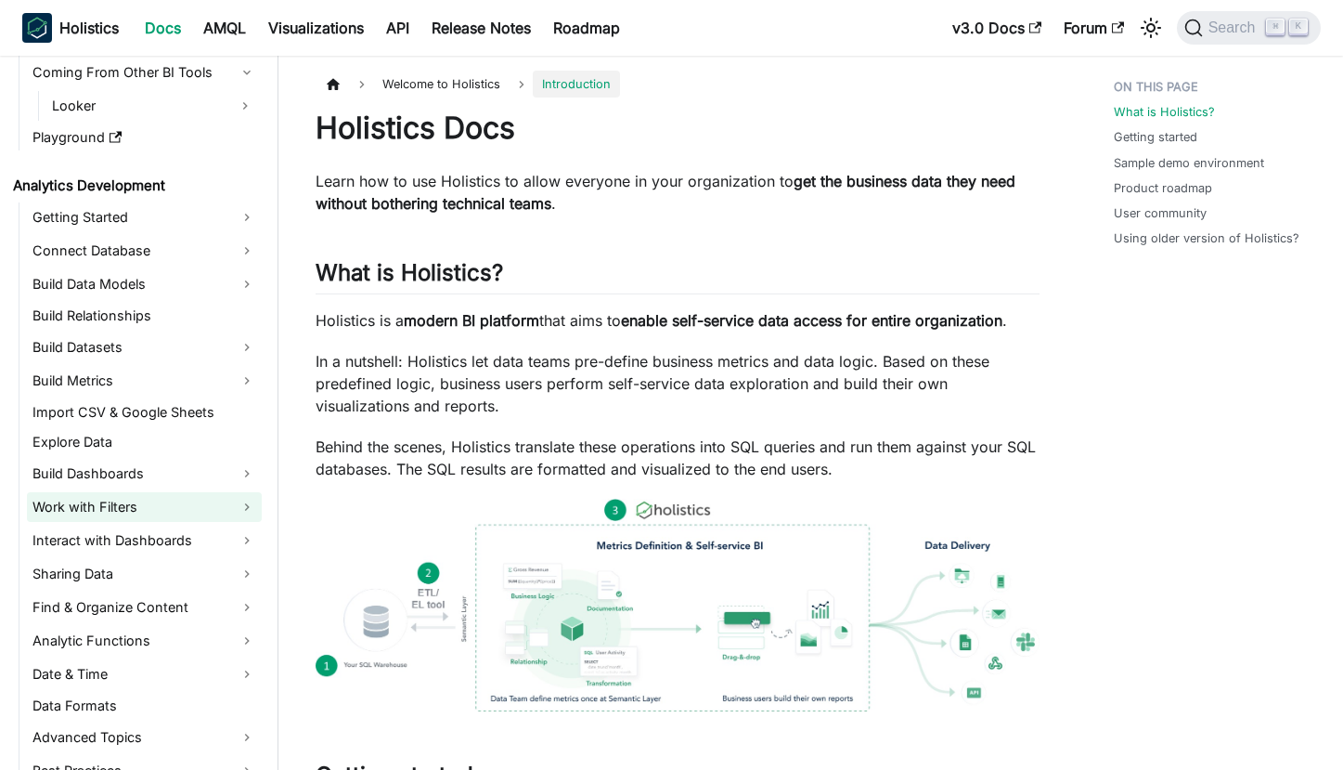
scroll to position [215, 0]
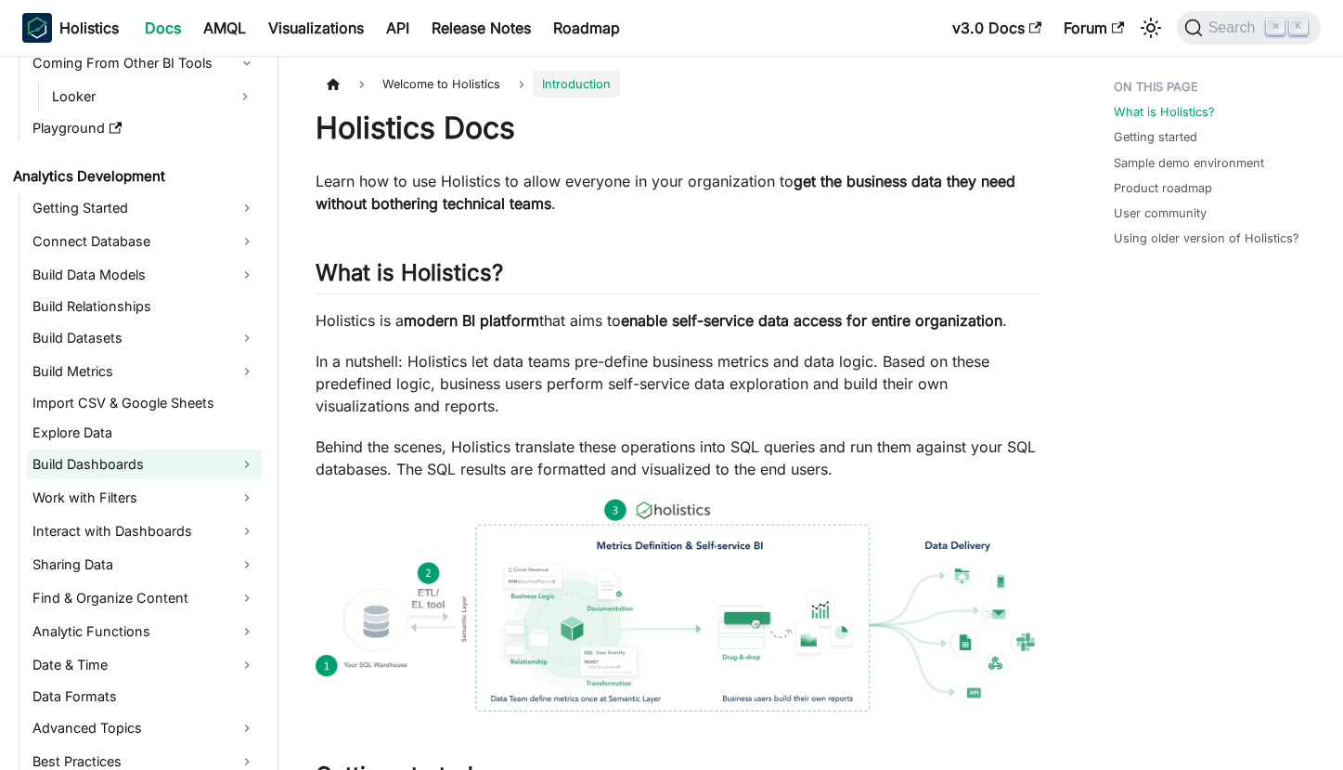
click at [202, 463] on link "Build Dashboards" at bounding box center [144, 464] width 235 height 30
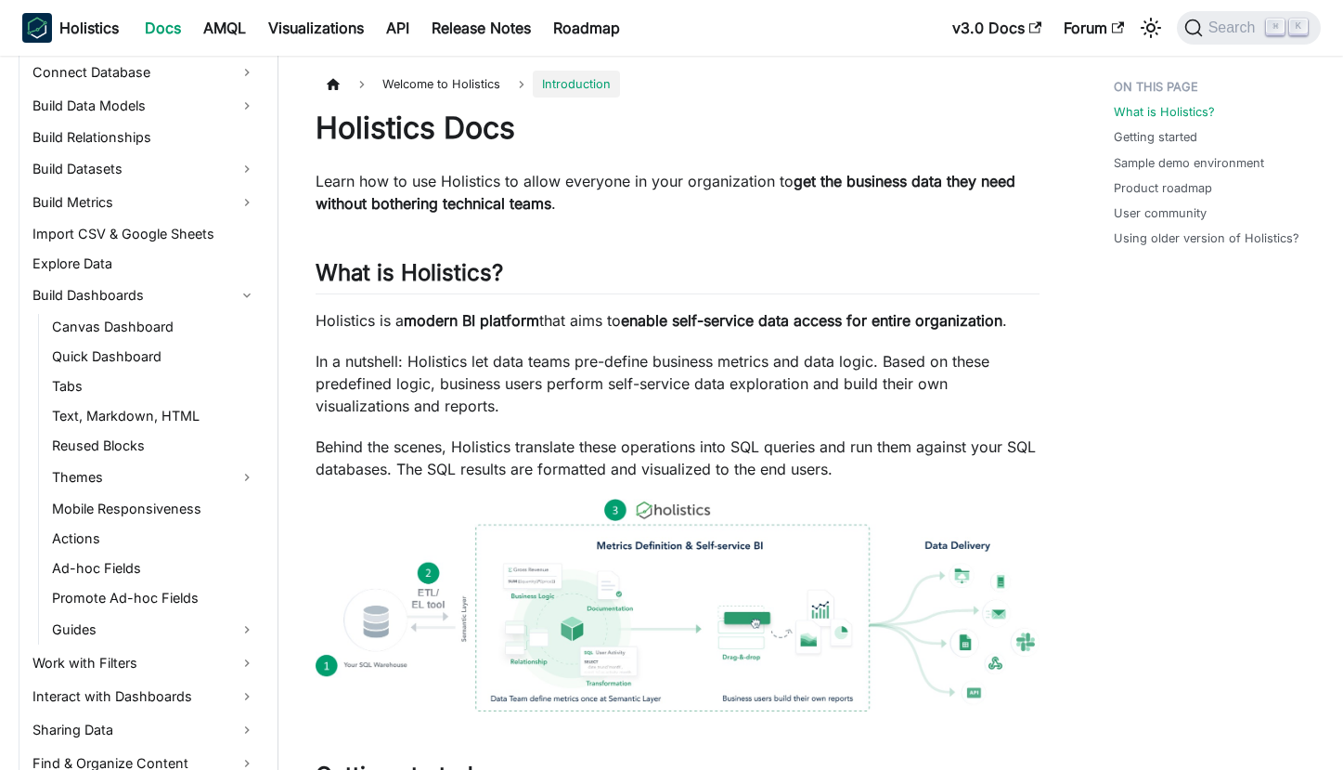
scroll to position [386, 0]
click at [123, 329] on link "Canvas Dashboard" at bounding box center [153, 325] width 215 height 26
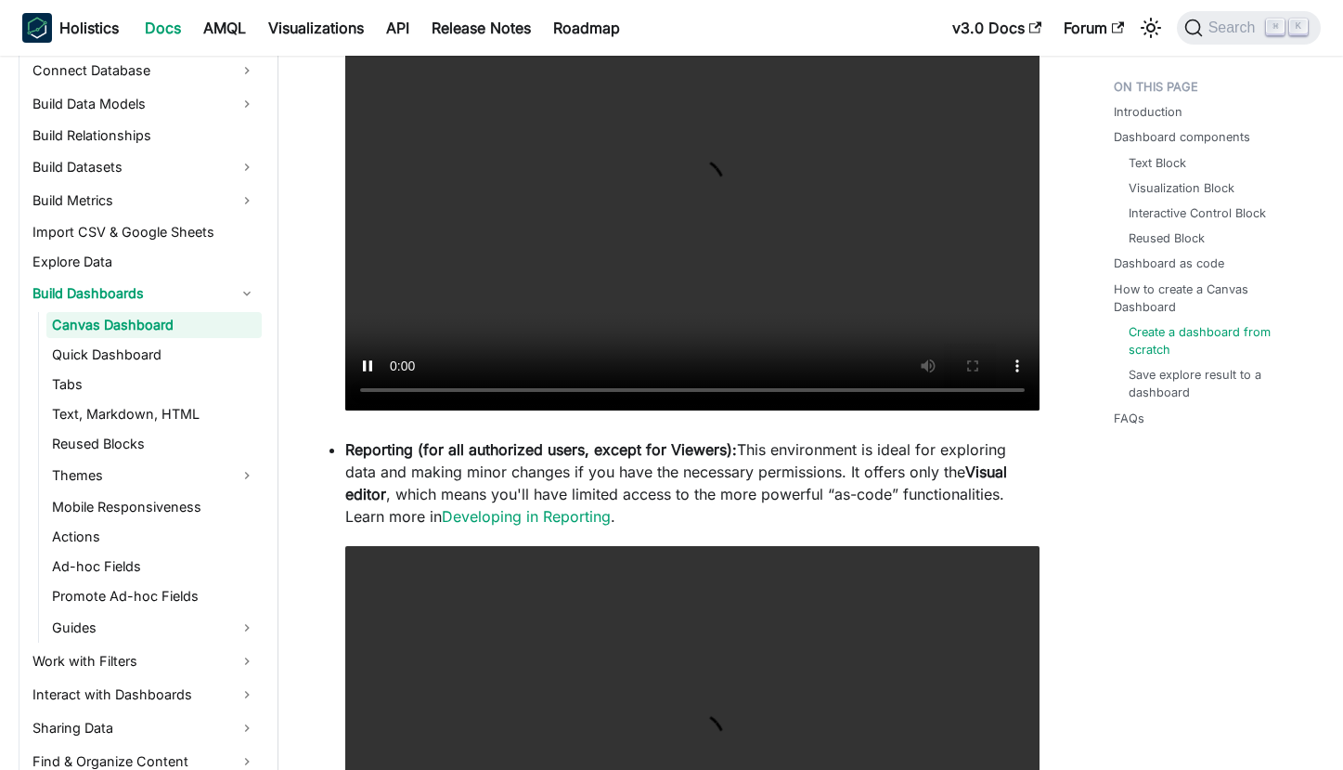
scroll to position [5047, 0]
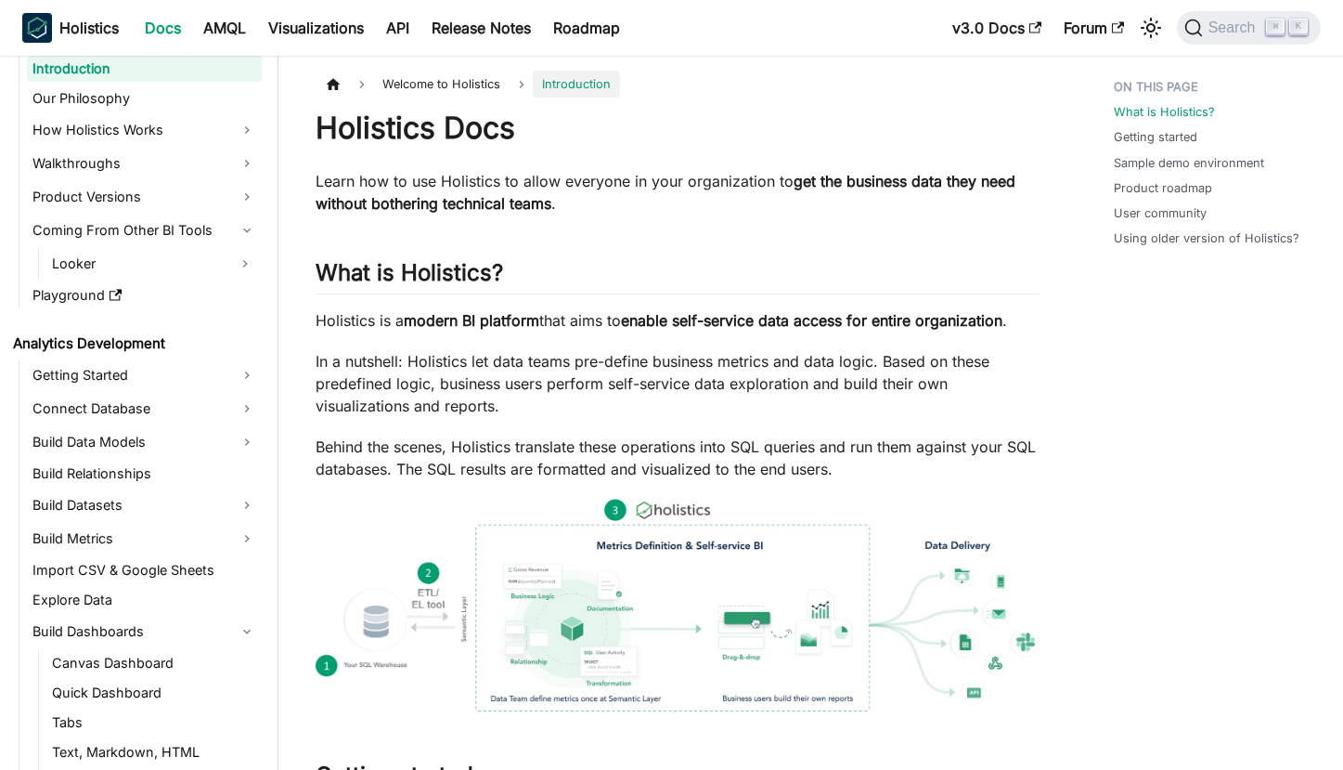
scroll to position [48, 0]
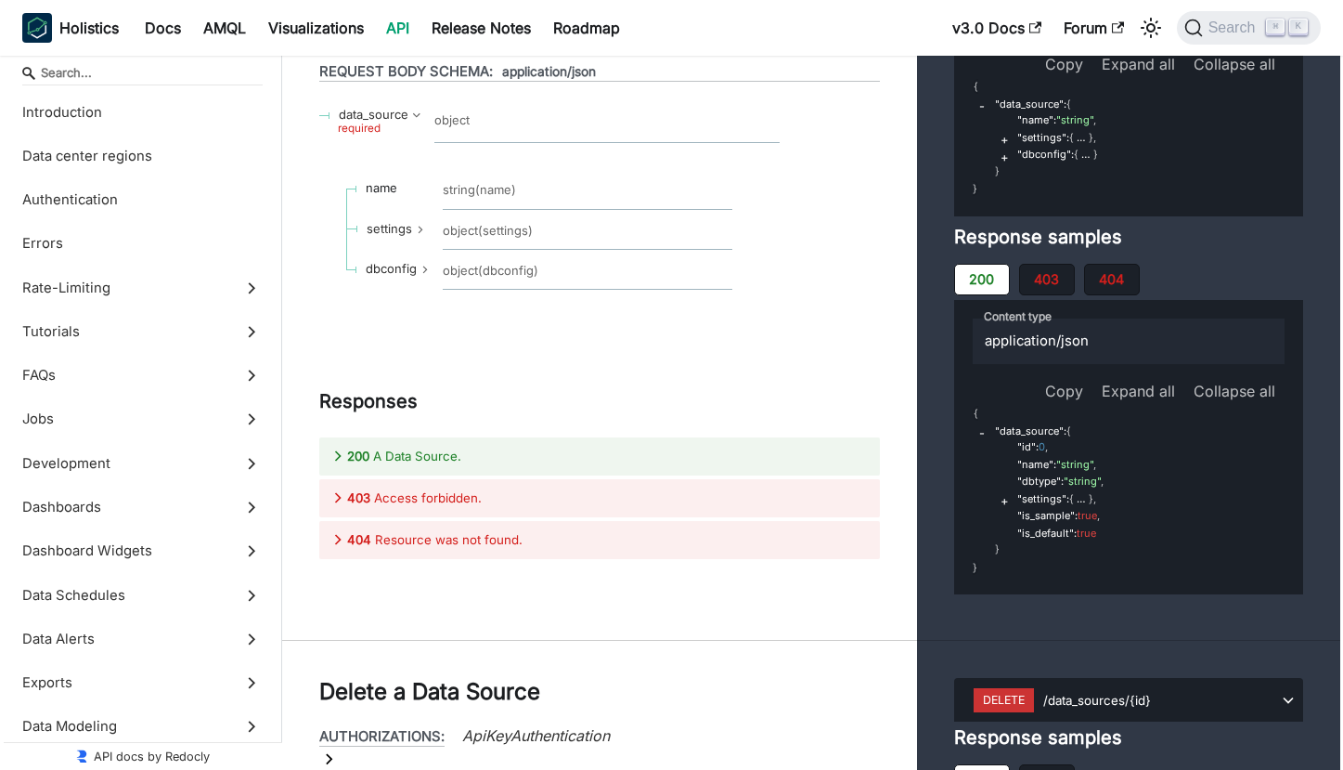
scroll to position [73579, 0]
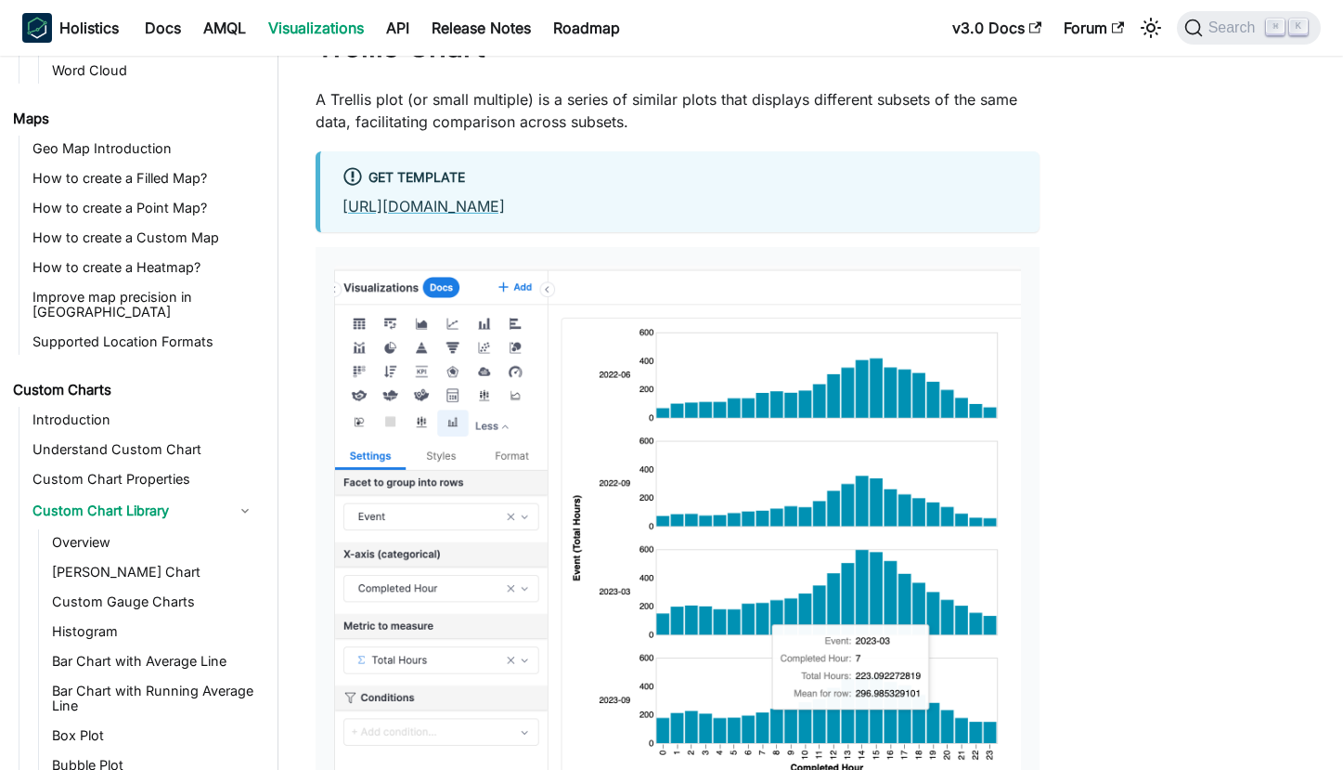
scroll to position [868, 0]
